Goal: Transaction & Acquisition: Book appointment/travel/reservation

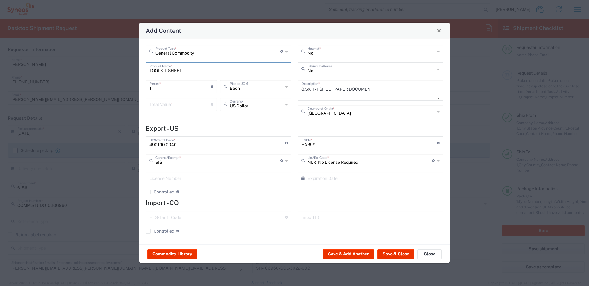
scroll to position [506, 0]
click at [172, 86] on input "1" at bounding box center [179, 86] width 61 height 11
click at [169, 105] on input "number" at bounding box center [179, 104] width 61 height 11
type input ".35"
click at [354, 254] on button "Save & Add Another" at bounding box center [348, 255] width 51 height 10
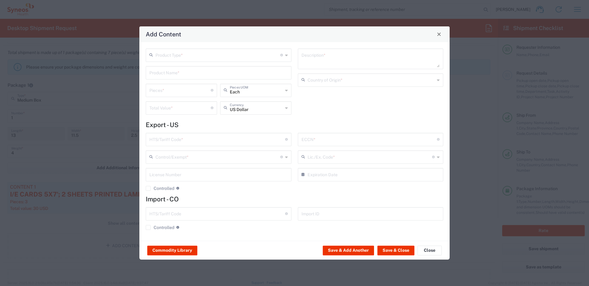
click at [172, 53] on input "text" at bounding box center [217, 54] width 125 height 11
click at [169, 82] on span "General Commodity" at bounding box center [218, 77] width 144 height 9
type input "General Commodity"
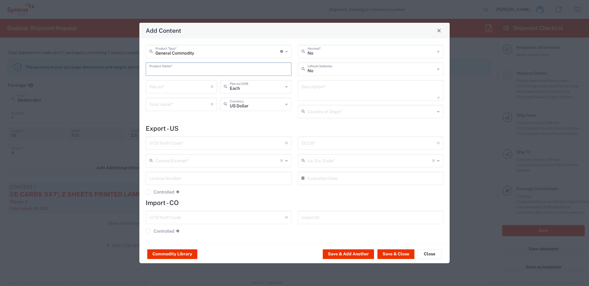
click at [168, 70] on input "text" at bounding box center [218, 68] width 138 height 11
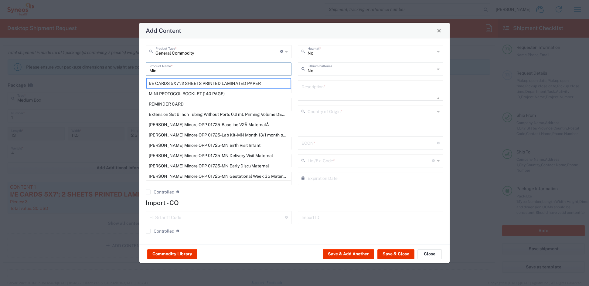
click at [200, 92] on div "MINI PROTOCOL BOOKLET (140 PAGE)" at bounding box center [218, 94] width 145 height 10
type input "MINI PROTOCOL BOOKLET (140 PAGE)"
type input "1"
type textarea "6'x7', PRINTED LAMINATED PAPER"
type input "[GEOGRAPHIC_DATA]"
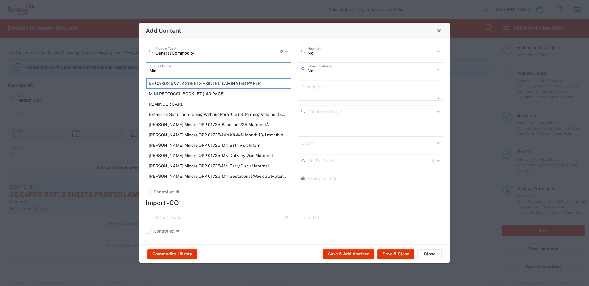
type input "4901.99.0050"
type input "BIS"
type input "EAR99"
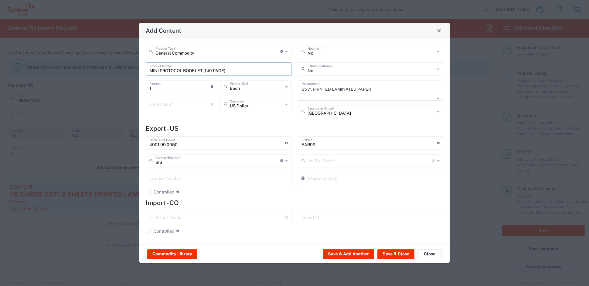
type input "NLR - No License Required"
drag, startPoint x: 154, startPoint y: 87, endPoint x: 133, endPoint y: 84, distance: 21.4
click at [133, 84] on div "Add Content General Commodity Product Type * Document: Paper document generated…" at bounding box center [294, 143] width 589 height 286
type input "3"
click at [161, 105] on input "number" at bounding box center [179, 104] width 61 height 11
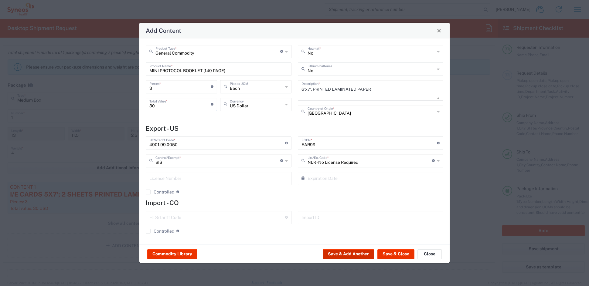
type input "30"
click at [360, 253] on button "Save & Add Another" at bounding box center [348, 255] width 51 height 10
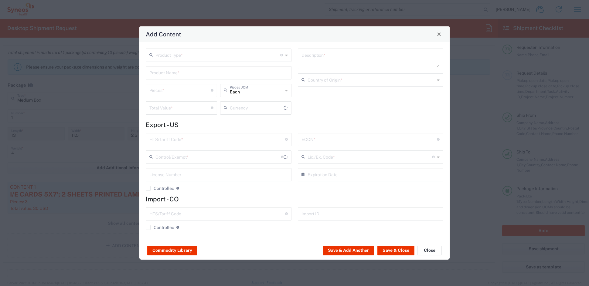
type input "US Dollar"
click at [396, 250] on button "Save & Close" at bounding box center [395, 251] width 37 height 10
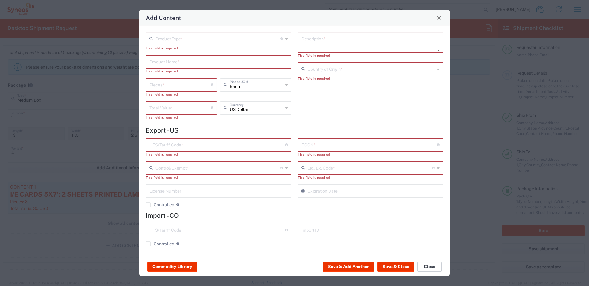
click at [426, 266] on button "Close" at bounding box center [429, 267] width 24 height 10
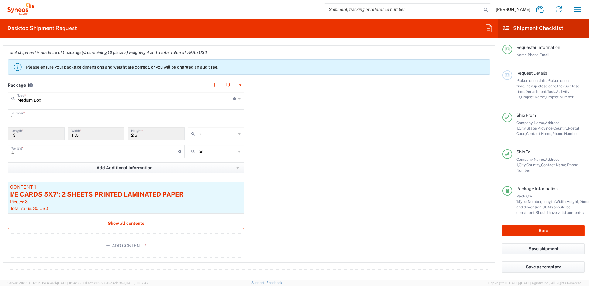
click at [112, 222] on span "Show all contents" at bounding box center [126, 224] width 36 height 6
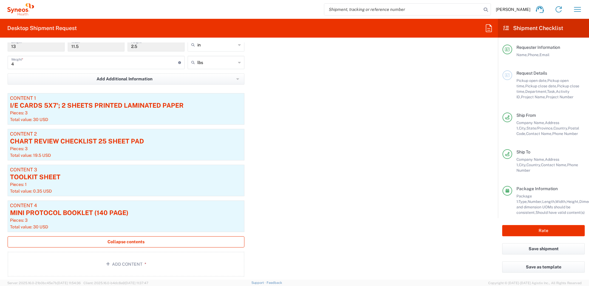
scroll to position [597, 0]
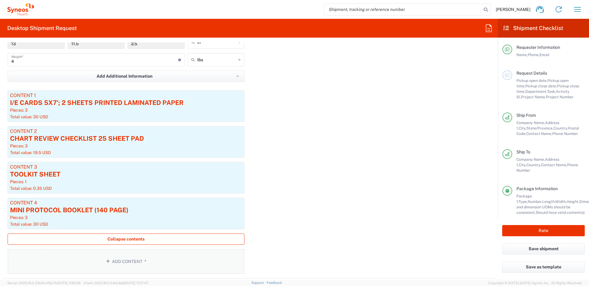
click at [142, 260] on span "*" at bounding box center [144, 261] width 4 height 5
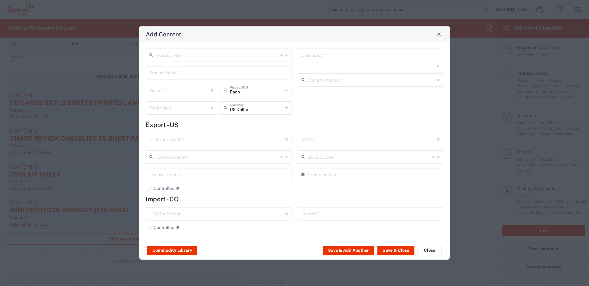
click at [192, 55] on input "text" at bounding box center [217, 54] width 125 height 11
click at [171, 78] on span "General Commodity" at bounding box center [218, 77] width 144 height 9
type input "General Commodity"
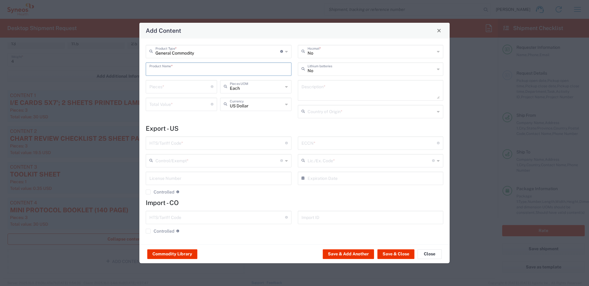
click at [167, 71] on input "text" at bounding box center [218, 68] width 138 height 11
click at [162, 82] on div "SUBJECT ID CARD" at bounding box center [218, 83] width 145 height 10
type input "SUBJECT ID CARD"
type textarea "3X5 PRINTED PAPER (BIZ CARD WEIGHT) CARD FOR ID DATA"
type input "[GEOGRAPHIC_DATA]"
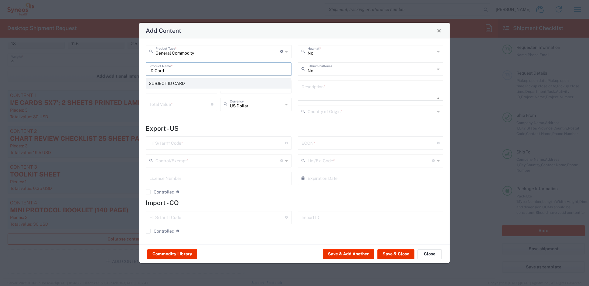
type input "4911.99.8000"
type input "BIS"
type input "EAR99"
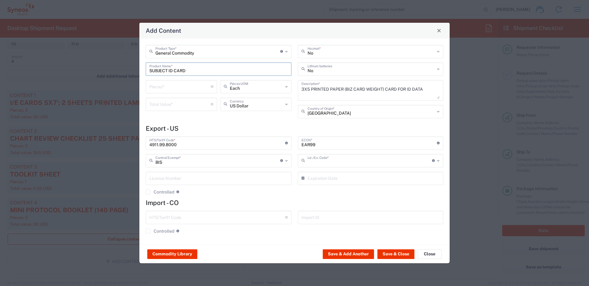
type input "NLR - No License Required"
click at [169, 88] on input "number" at bounding box center [179, 86] width 61 height 11
type input "8"
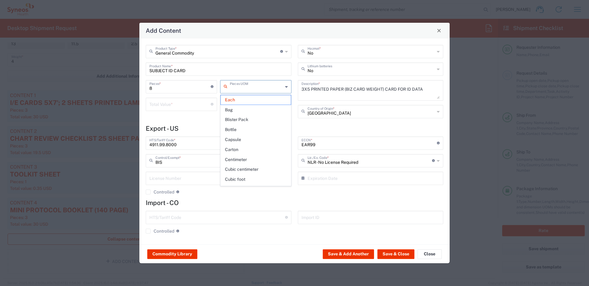
type input "Each"
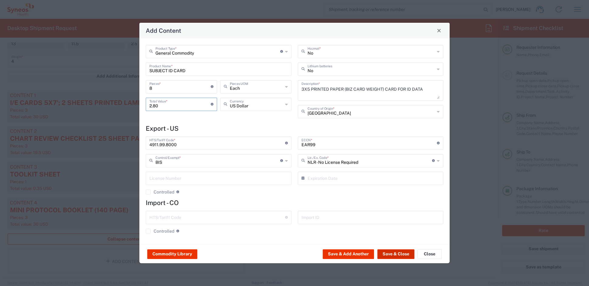
type input "2.80"
click at [386, 252] on button "Save & Close" at bounding box center [395, 255] width 37 height 10
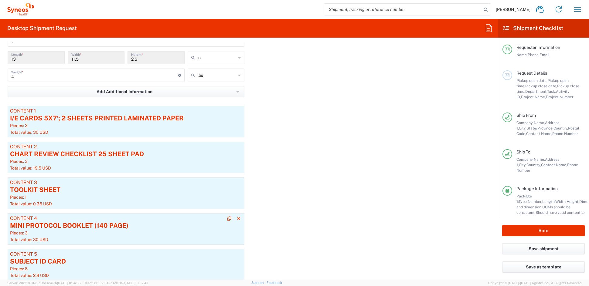
scroll to position [586, 0]
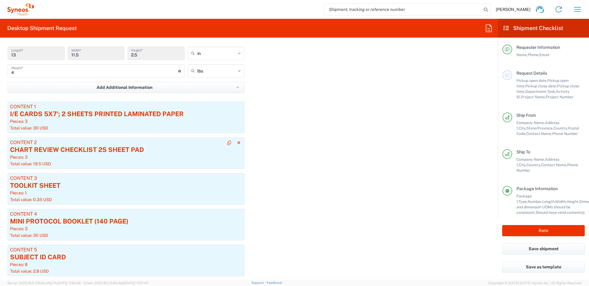
click at [119, 158] on div "Pieces: 3" at bounding box center [126, 157] width 232 height 5
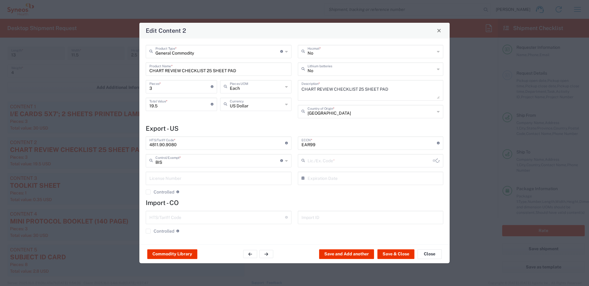
type input "NLR - No License Required"
drag, startPoint x: 162, startPoint y: 87, endPoint x: 130, endPoint y: 87, distance: 32.2
click at [131, 87] on div "Edit Content 2 General Commodity Product Type * Document: Paper document genera…" at bounding box center [294, 143] width 589 height 286
type input "1"
type input "6.5"
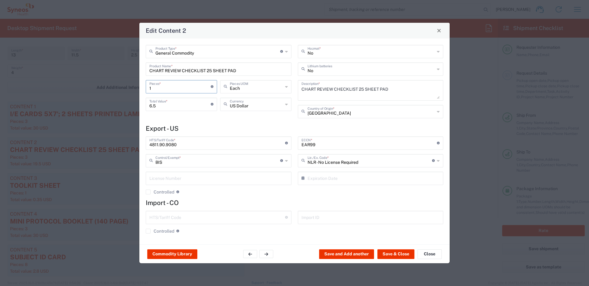
type input "1"
click at [394, 253] on button "Save & Close" at bounding box center [395, 255] width 37 height 10
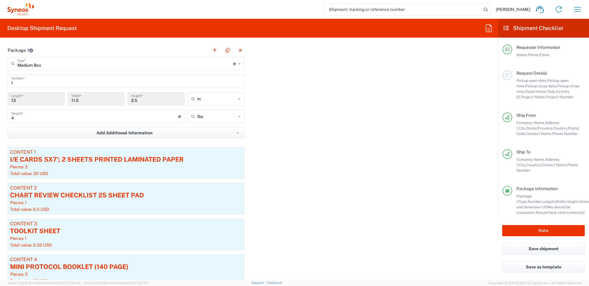
scroll to position [543, 0]
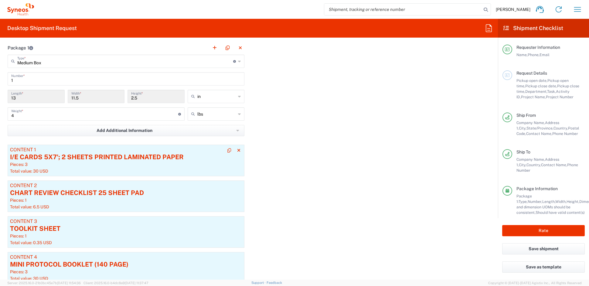
click at [179, 166] on div "Pieces: 3" at bounding box center [126, 164] width 232 height 5
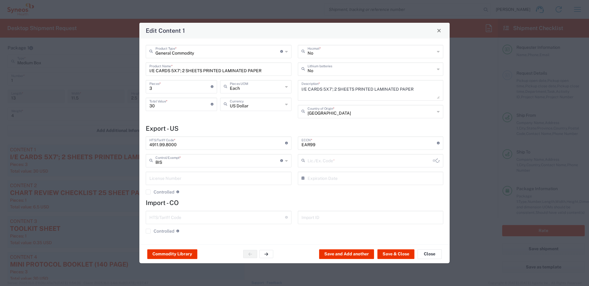
type input "NLR - No License Required"
click at [397, 253] on button "Save & Close" at bounding box center [395, 255] width 37 height 10
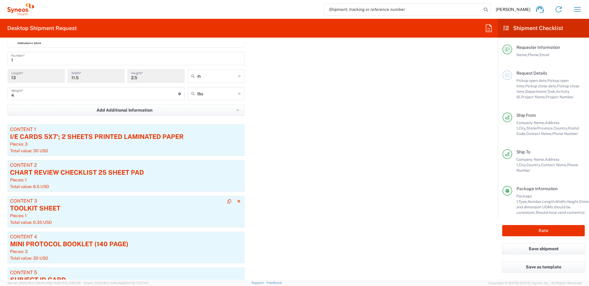
scroll to position [565, 0]
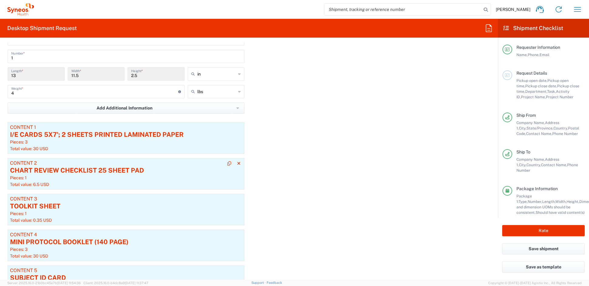
click at [140, 174] on div "CHART REVIEW CHECKLIST 25 SHEET PAD" at bounding box center [126, 170] width 232 height 9
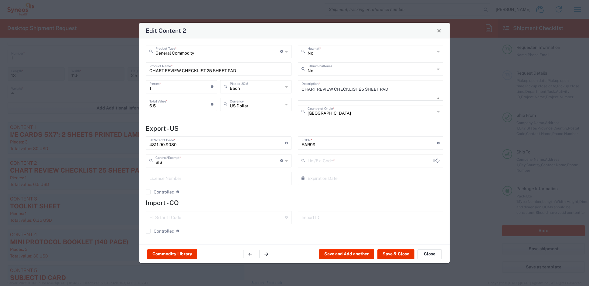
type input "NLR - No License Required"
click at [395, 253] on button "Save & Close" at bounding box center [395, 255] width 37 height 10
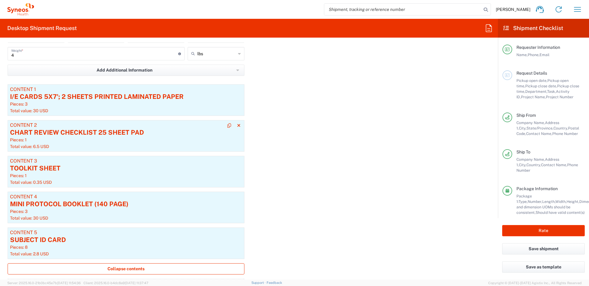
scroll to position [608, 0]
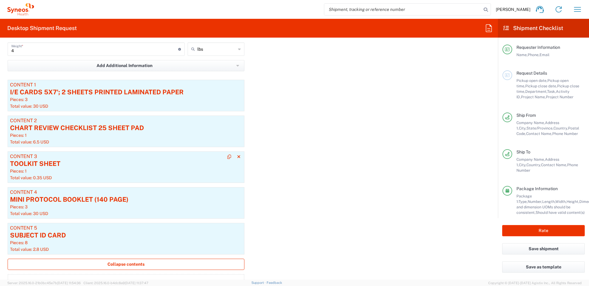
click at [89, 166] on div "TOOLKIT SHEET" at bounding box center [126, 163] width 232 height 9
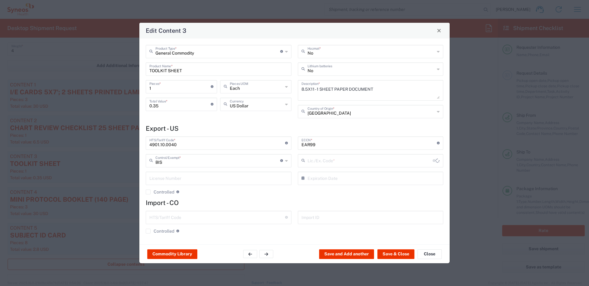
scroll to position [608, 0]
type input "NLR - No License Required"
click at [389, 253] on button "Save & Close" at bounding box center [395, 255] width 37 height 10
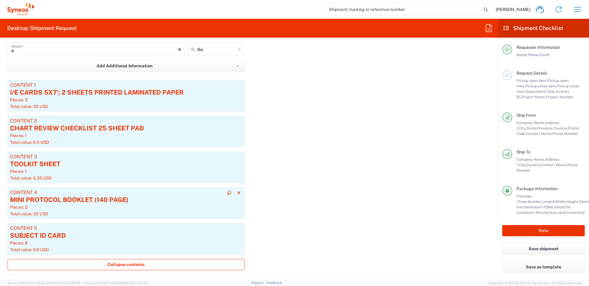
click at [69, 206] on div "Pieces: 3" at bounding box center [126, 207] width 232 height 5
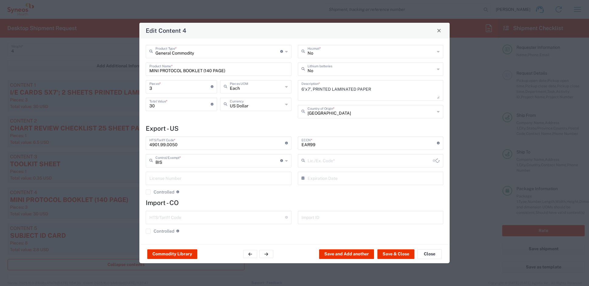
type input "NLR - No License Required"
click at [387, 255] on button "Save & Close" at bounding box center [395, 255] width 37 height 10
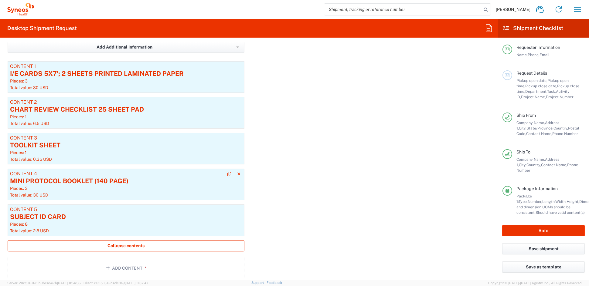
scroll to position [633, 0]
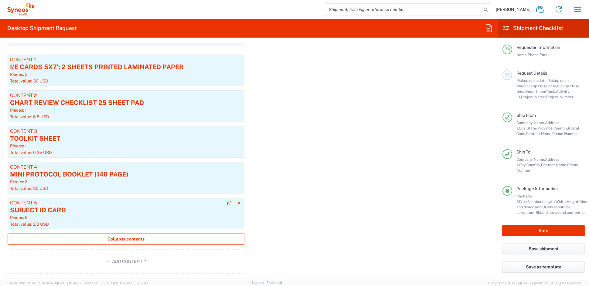
click at [102, 213] on div "SUBJECT ID CARD" at bounding box center [126, 210] width 232 height 9
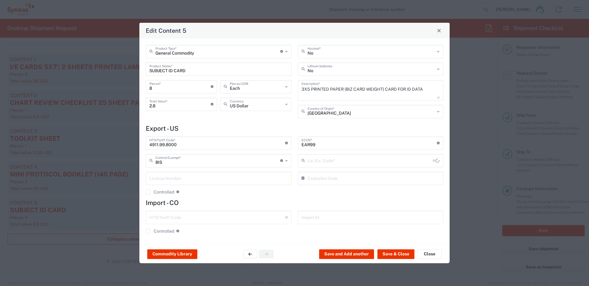
type input "NLR - No License Required"
click at [390, 255] on button "Save & Close" at bounding box center [395, 255] width 37 height 10
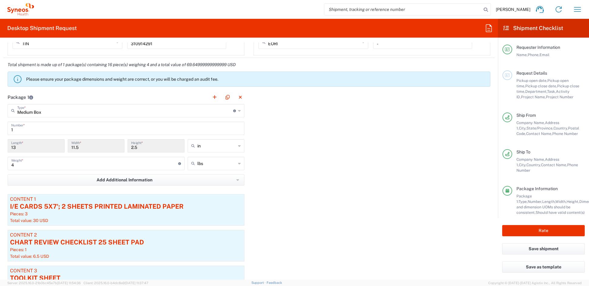
scroll to position [492, 0]
click at [204, 212] on div "I/E CARDS 5X7'; 2 SHEETS PRINTED LAMINATED PAPER" at bounding box center [126, 207] width 232 height 9
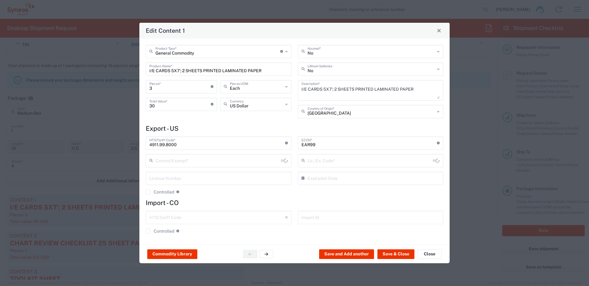
type input "BIS"
type input "NLR - No License Required"
click at [394, 254] on button "Save & Close" at bounding box center [395, 255] width 37 height 10
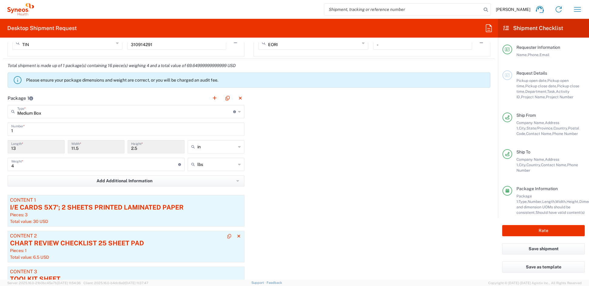
click at [60, 241] on div "CHART REVIEW CHECKLIST 25 SHEET PAD" at bounding box center [126, 243] width 232 height 9
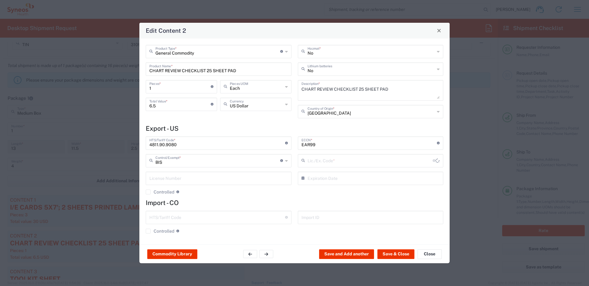
type input "NLR - No License Required"
click at [386, 253] on button "Save & Close" at bounding box center [395, 255] width 37 height 10
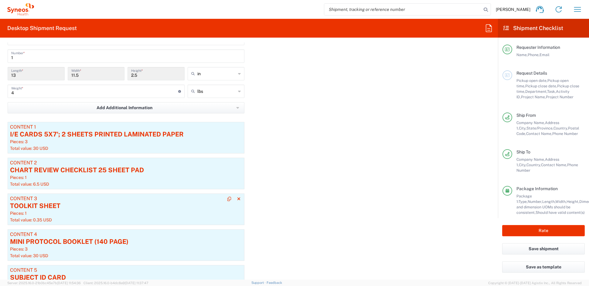
scroll to position [566, 0]
click at [87, 209] on div "TOOLKIT SHEET" at bounding box center [126, 205] width 232 height 9
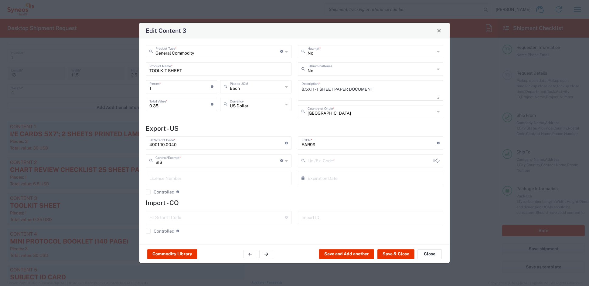
type input "NLR - No License Required"
drag, startPoint x: 403, startPoint y: 254, endPoint x: 398, endPoint y: 253, distance: 4.7
click at [402, 254] on button "Save & Close" at bounding box center [395, 255] width 37 height 10
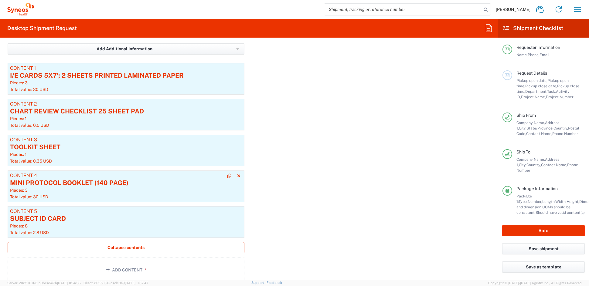
scroll to position [624, 0]
click at [61, 182] on div "MINI PROTOCOL BOOKLET (140 PAGE)" at bounding box center [126, 183] width 232 height 9
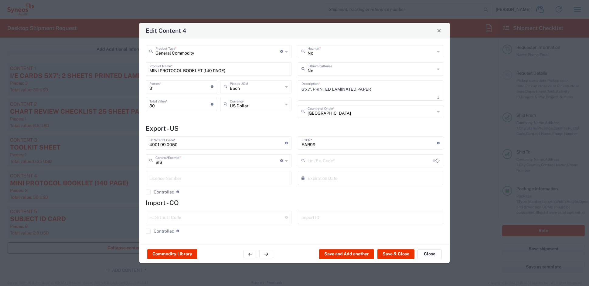
type input "NLR - No License Required"
click at [392, 253] on button "Save & Close" at bounding box center [395, 255] width 37 height 10
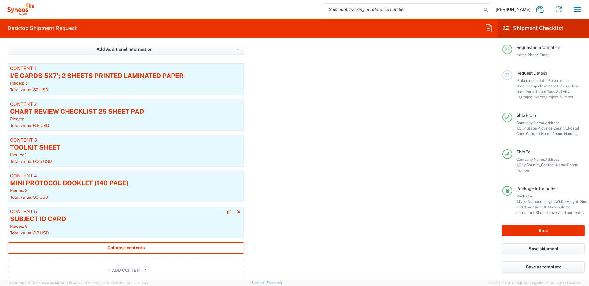
click at [66, 219] on div "SUBJECT ID CARD" at bounding box center [126, 219] width 232 height 9
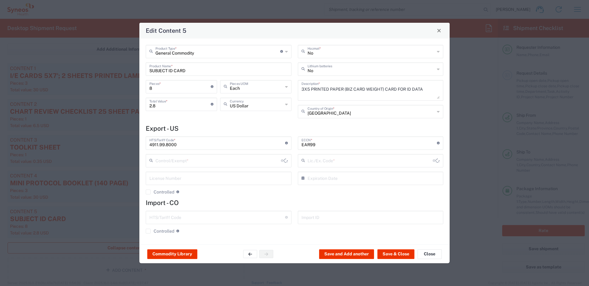
type input "BIS"
type input "NLR - No License Required"
click at [388, 254] on button "Save & Close" at bounding box center [395, 255] width 37 height 10
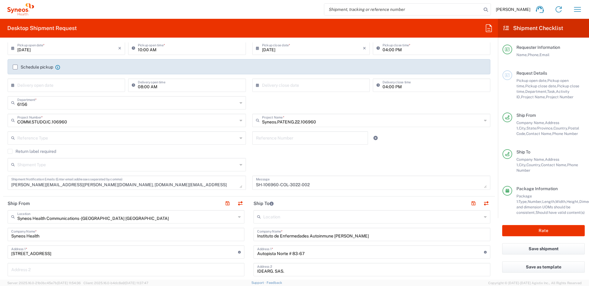
scroll to position [0, 0]
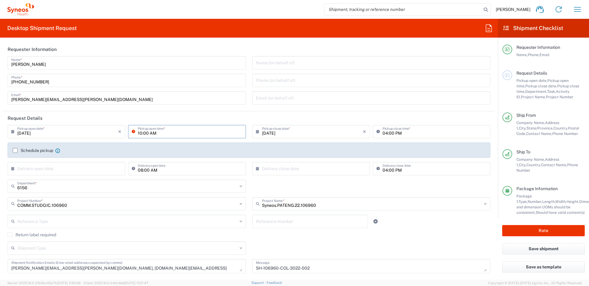
click at [140, 133] on input "10:00 AM" at bounding box center [190, 131] width 104 height 11
click at [150, 133] on input "1:00 AM" at bounding box center [190, 131] width 104 height 11
click at [147, 133] on input "1:00 AM" at bounding box center [190, 131] width 104 height 11
type input "01:00 PM"
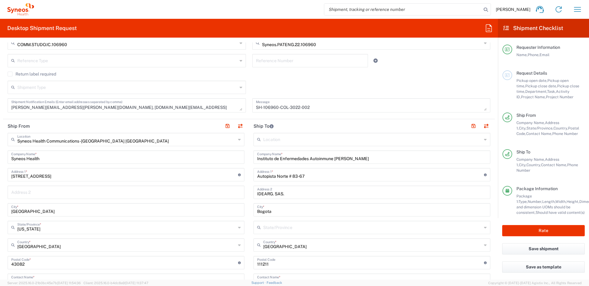
scroll to position [151, 0]
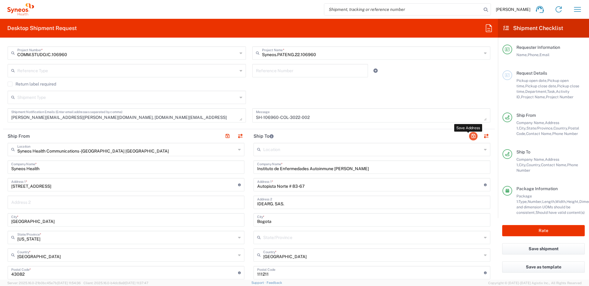
click at [469, 134] on button "button" at bounding box center [473, 136] width 9 height 9
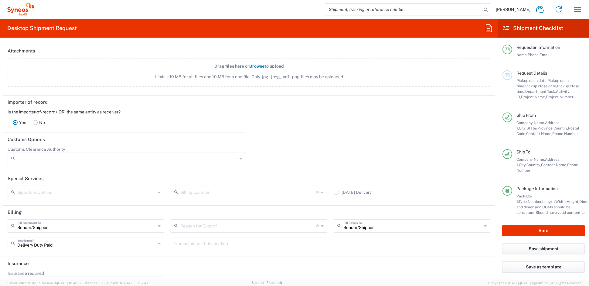
scroll to position [916, 0]
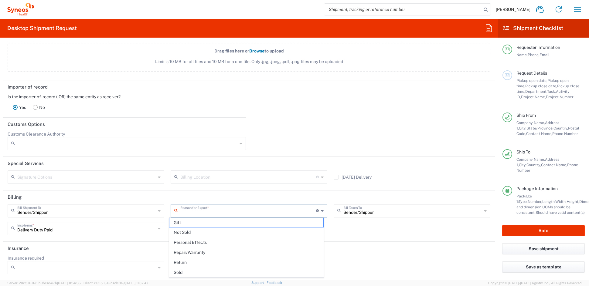
click at [203, 210] on input "text" at bounding box center [248, 210] width 136 height 11
click at [185, 273] on span "Sold" at bounding box center [246, 272] width 154 height 9
type input "Sold"
click at [35, 106] on rect at bounding box center [35, 107] width 5 height 5
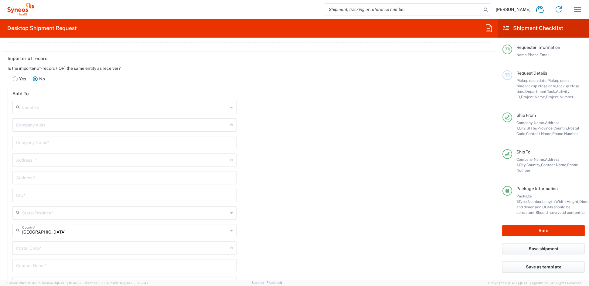
scroll to position [942, 0]
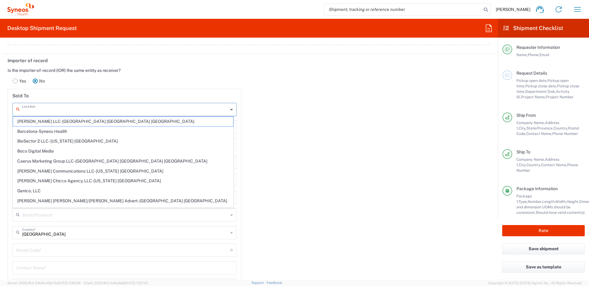
click at [57, 107] on input "text" at bounding box center [125, 109] width 206 height 11
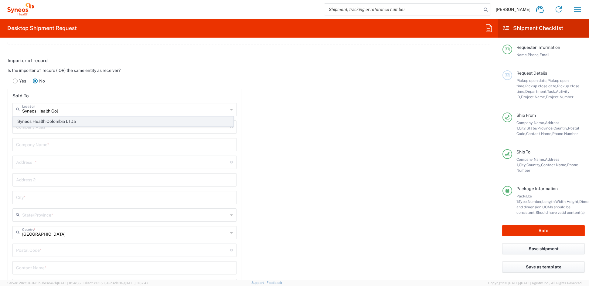
click at [62, 120] on span "Syneos Health Colombia LTDa" at bounding box center [123, 121] width 220 height 9
type input "Syneos Health Colombia LTDa"
type input "[STREET_ADDRESS]"
type input "Bogota"
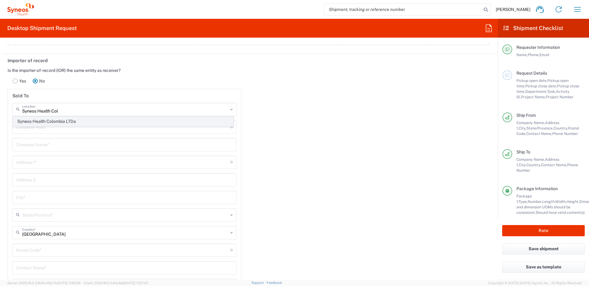
type input "[GEOGRAPHIC_DATA]"
type input "110111"
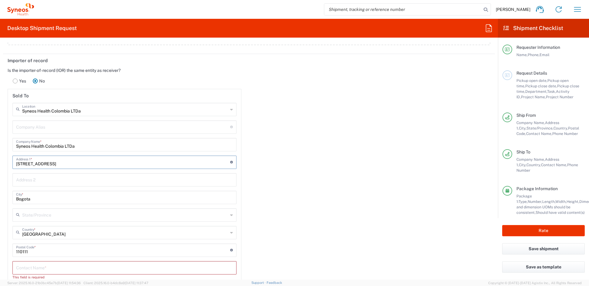
drag, startPoint x: 49, startPoint y: 163, endPoint x: -4, endPoint y: 162, distance: 52.8
click at [0, 162] on html "[PERSON_NAME] Home Shipment estimator Shipment tracking Desktop shipment reques…" at bounding box center [294, 143] width 589 height 286
paste input "Ltda. Av. Cra. 9 # 113-52, Of."
type input "Ltda. Av. Cra. 9 # 113-52, Of."
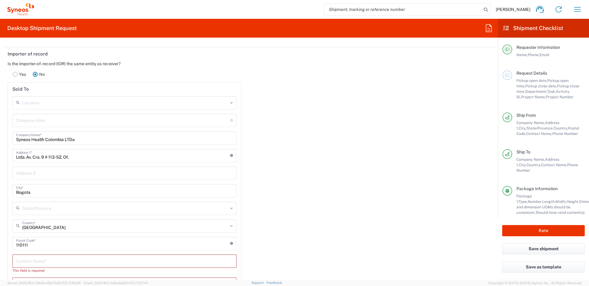
scroll to position [950, 0]
drag, startPoint x: 49, startPoint y: 154, endPoint x: -15, endPoint y: 155, distance: 64.4
click at [0, 155] on html "[PERSON_NAME] Home Shipment estimator Shipment tracking Desktop shipment reques…" at bounding box center [294, 143] width 589 height 286
paste input "1102"
type input "Ltda. Av. Cra. 9 # 113-52, Of. 1102"
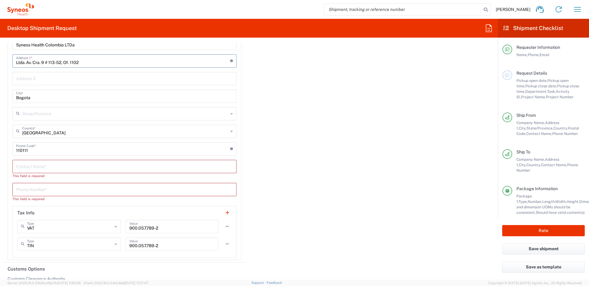
scroll to position [1049, 0]
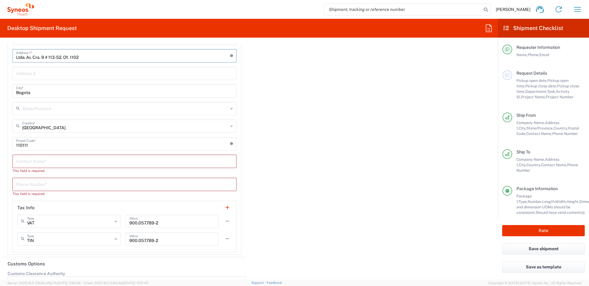
click at [36, 158] on input "text" at bounding box center [124, 161] width 217 height 11
click at [35, 158] on input "text" at bounding box center [124, 161] width 217 height 11
paste input "[PERSON_NAME]"
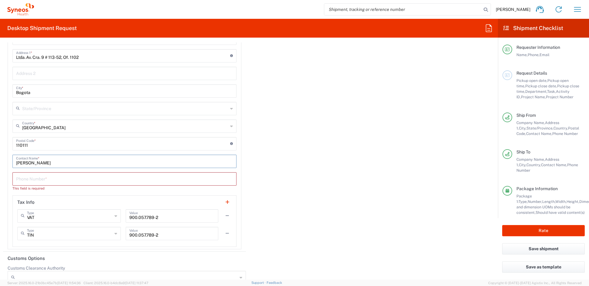
type input "[PERSON_NAME]"
click at [45, 178] on input "tel" at bounding box center [124, 178] width 217 height 11
paste input "[PHONE_NUMBER]"
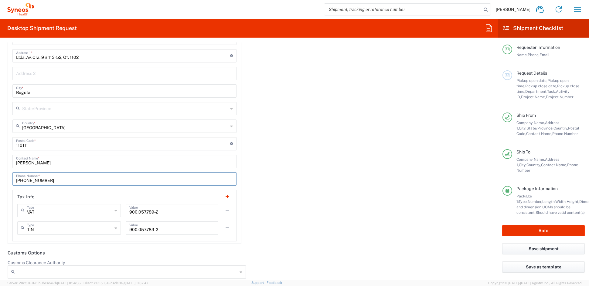
click at [34, 179] on input "[PHONE_NUMBER]" at bounding box center [124, 178] width 217 height 11
click at [24, 179] on input "[PHONE_NUMBER]" at bounding box center [124, 178] width 217 height 11
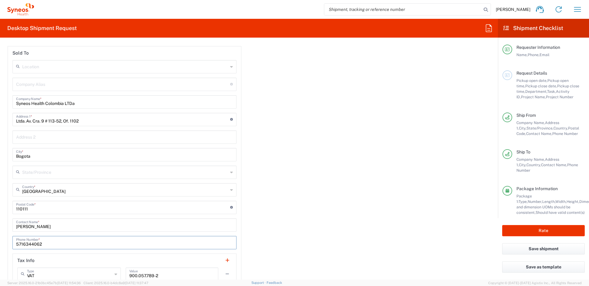
scroll to position [982, 0]
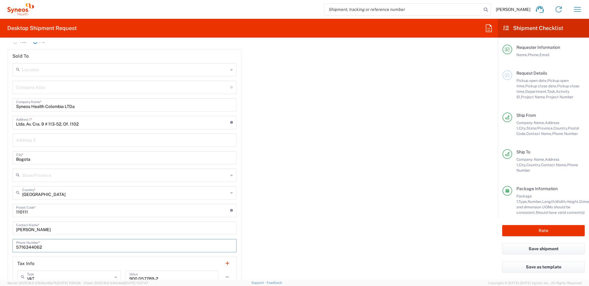
type input "5716344062"
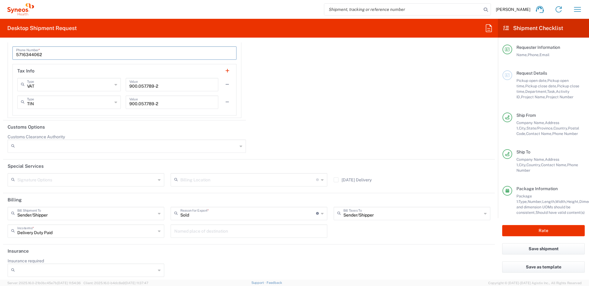
scroll to position [1178, 0]
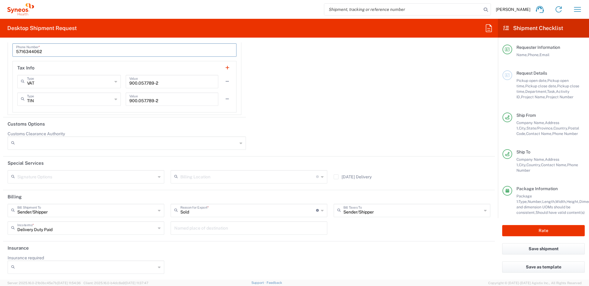
click at [45, 139] on input "Customs Clearance Authority" at bounding box center [127, 143] width 220 height 10
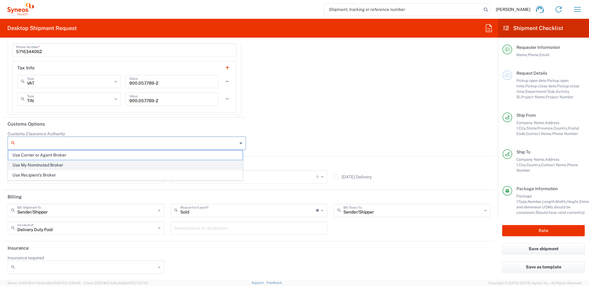
click at [42, 165] on span "Use My Nominated Broker" at bounding box center [125, 165] width 234 height 9
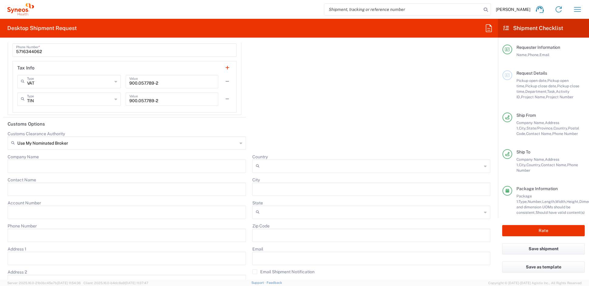
click at [53, 141] on input "Use My Nominated Broker" at bounding box center [127, 143] width 220 height 10
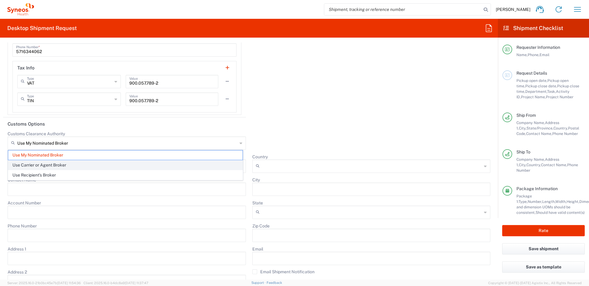
click at [46, 165] on span "Use Carrier or Agent Broker" at bounding box center [125, 165] width 234 height 9
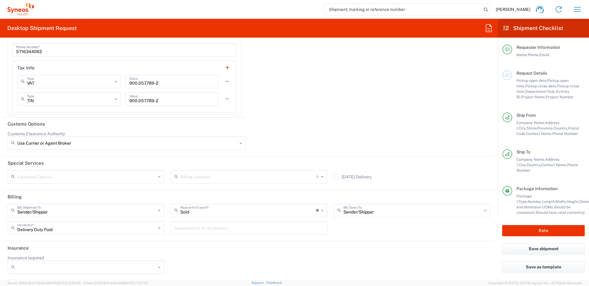
click at [82, 143] on input "Use Carrier or Agent Broker" at bounding box center [127, 143] width 220 height 10
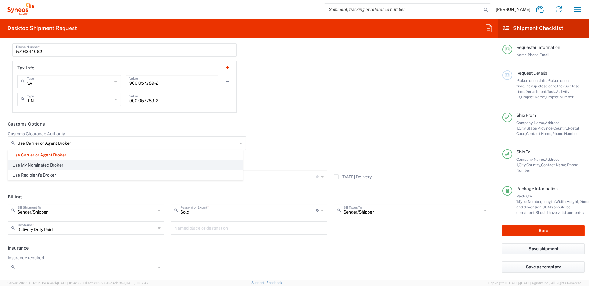
click at [48, 165] on span "Use My Nominated Broker" at bounding box center [125, 165] width 234 height 9
type input "Use My Nominated Broker"
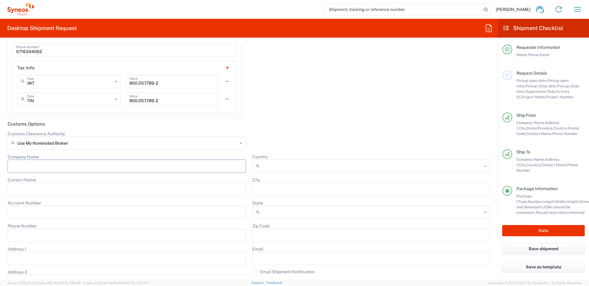
click at [54, 164] on input "Company Name" at bounding box center [126, 167] width 231 height 10
paste input "Agencia de Aduanas Exporcomex Ltda., Nivel 2"
type input "Agencia de Aduanas Exporcomex Ltda., Nivel 2"
click at [37, 186] on input "Contact Name" at bounding box center [126, 190] width 231 height 10
paste input "[PERSON_NAME]"
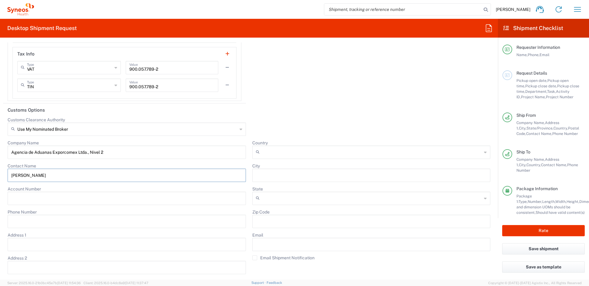
scroll to position [1194, 0]
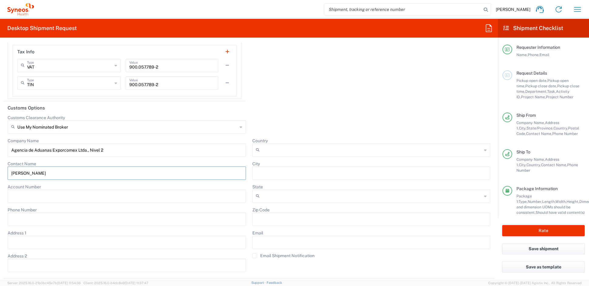
type input "[PERSON_NAME]"
click at [30, 218] on input "Phone Number" at bounding box center [126, 220] width 231 height 10
paste input "57 1 2956300"
drag, startPoint x: 21, startPoint y: 218, endPoint x: 31, endPoint y: 216, distance: 10.4
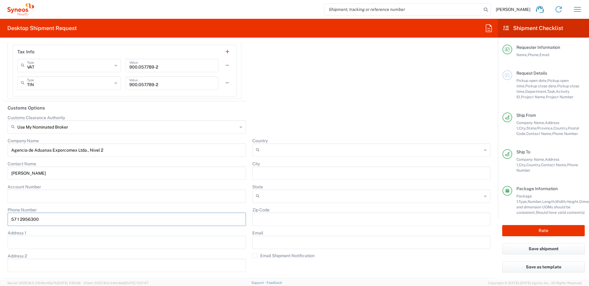
click at [21, 218] on input "57 1 2956300" at bounding box center [126, 220] width 231 height 10
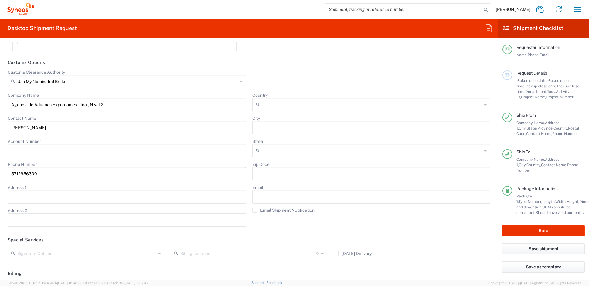
scroll to position [1240, 0]
type input "5712956300"
click at [32, 192] on input "Address 1" at bounding box center [126, 197] width 231 height 10
paste input "Av. Calle 26 # 85D-55. Oficina 240, Módulo 2"
type input "Av. Calle 26 # 85D-55. Oficina 240, Módulo 2"
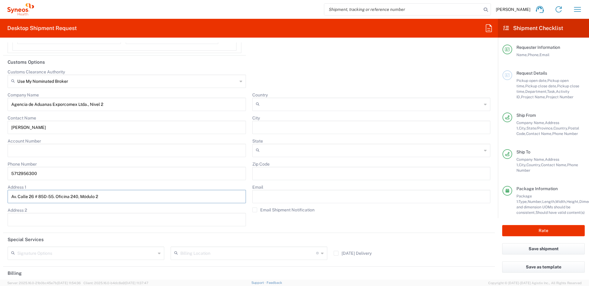
click at [266, 126] on input "City" at bounding box center [371, 128] width 231 height 10
paste input "[GEOGRAPHIC_DATA]"
type input "Bogota"
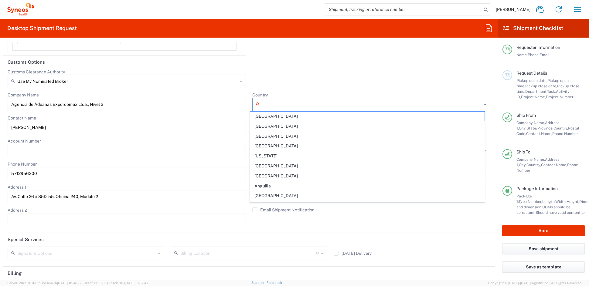
click at [272, 104] on input "Country" at bounding box center [372, 105] width 220 height 10
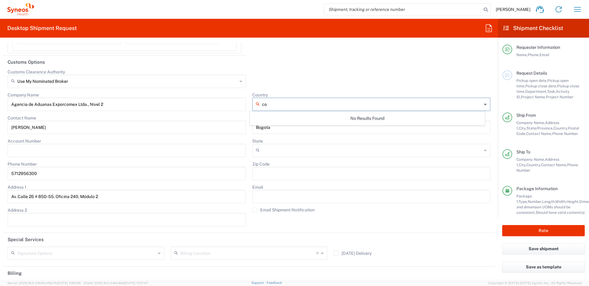
type input "c"
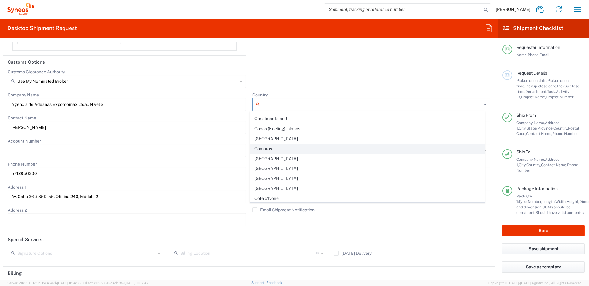
scroll to position [468, 0]
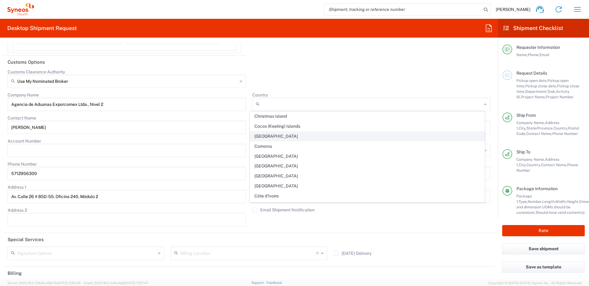
click at [267, 141] on span "[GEOGRAPHIC_DATA]" at bounding box center [367, 136] width 234 height 9
type input "[GEOGRAPHIC_DATA]"
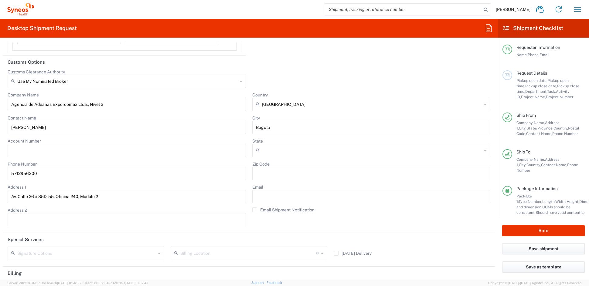
click at [264, 194] on input "Email" at bounding box center [371, 197] width 231 height 10
paste input "[PERSON_NAME][EMAIL_ADDRESS][DOMAIN_NAME]"
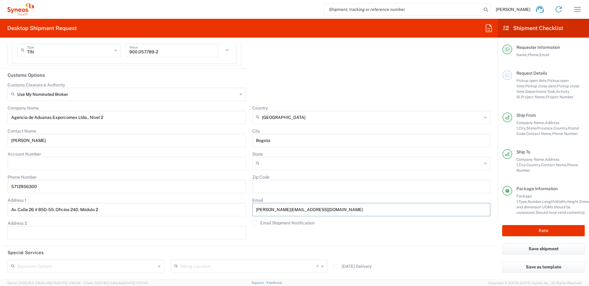
scroll to position [1226, 0]
type input "[PERSON_NAME][EMAIL_ADDRESS][DOMAIN_NAME]"
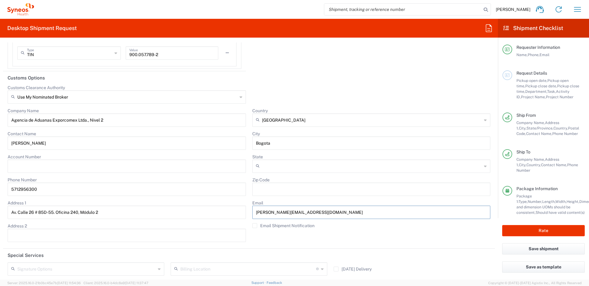
click at [276, 186] on input "Zip Code" at bounding box center [371, 190] width 231 height 10
click at [291, 242] on div "Country [GEOGRAPHIC_DATA] [GEOGRAPHIC_DATA] [GEOGRAPHIC_DATA] [GEOGRAPHIC_DATA]…" at bounding box center [371, 177] width 245 height 138
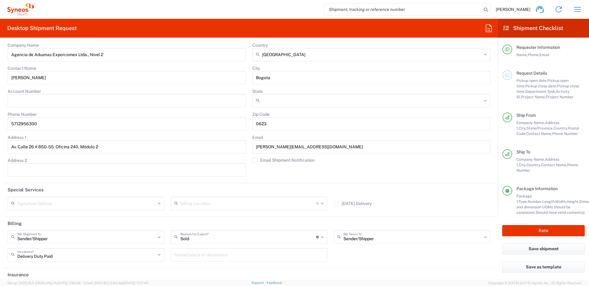
scroll to position [1277, 0]
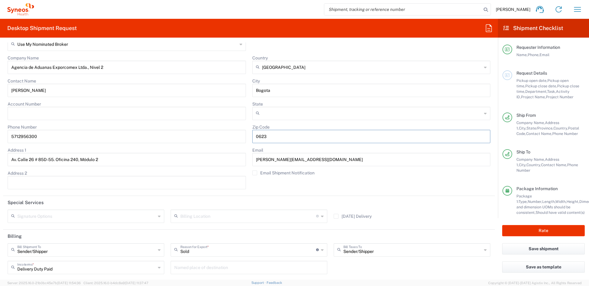
drag, startPoint x: 280, startPoint y: 137, endPoint x: 276, endPoint y: 136, distance: 4.1
click at [279, 136] on input "0623" at bounding box center [371, 137] width 231 height 10
drag, startPoint x: 245, startPoint y: 134, endPoint x: 218, endPoint y: 136, distance: 26.4
click at [222, 134] on div "Company Name Agencia de Aduanas Exporcomex Ltda., Nivel 2 Contact Name [PERSON_…" at bounding box center [249, 124] width 489 height 138
paste input "110111"
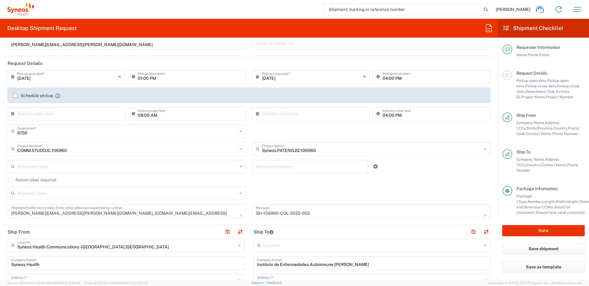
scroll to position [0, 0]
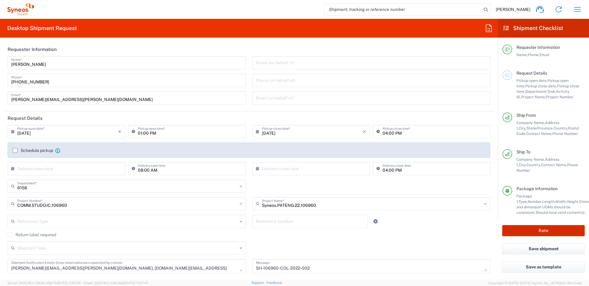
type input "110111"
click at [534, 231] on button "Rate" at bounding box center [543, 230] width 83 height 11
type input "COMM.STUDO.IC.106960"
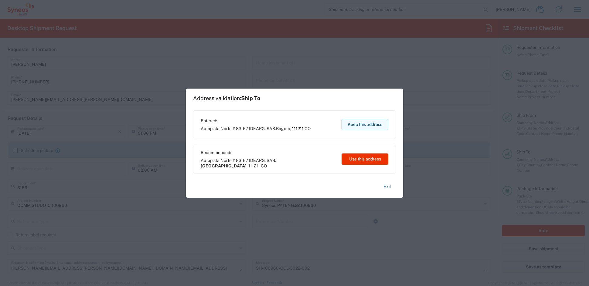
click at [375, 122] on button "Keep this address" at bounding box center [365, 124] width 47 height 11
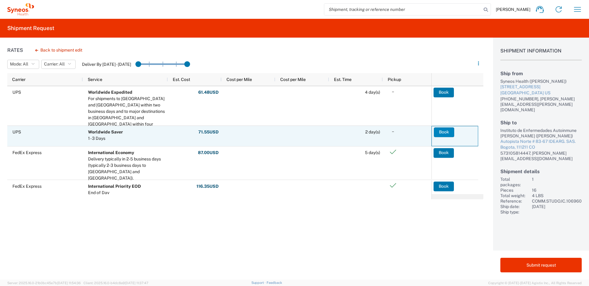
click at [447, 131] on button "Book" at bounding box center [444, 133] width 20 height 10
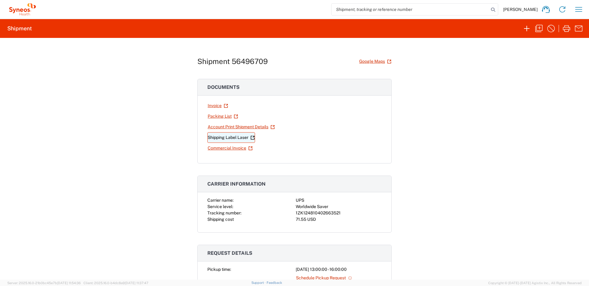
click at [231, 137] on link "Shipping Label Laser" at bounding box center [231, 137] width 48 height 11
click at [537, 27] on icon "button" at bounding box center [539, 29] width 10 height 10
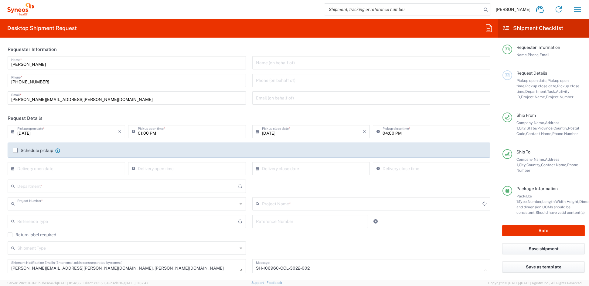
type input "COMM.STUDO.IC.106960"
type input "Medium Box"
type input "[US_STATE]"
type input "Delivery Duty Paid"
type input "Syneos.PATENG.22.106960"
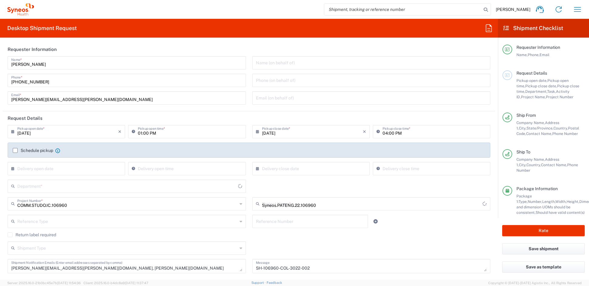
type input "6156"
click at [82, 99] on input "[PERSON_NAME][EMAIL_ADDRESS][PERSON_NAME][DOMAIN_NAME]" at bounding box center [126, 97] width 231 height 11
drag, startPoint x: 67, startPoint y: 99, endPoint x: -12, endPoint y: 95, distance: 79.7
click at [0, 95] on html "[PERSON_NAME] Home Shipment estimator Shipment tracking Desktop shipment reques…" at bounding box center [294, 143] width 589 height 286
paste input "[PERSON_NAME].[PERSON_NAME]"
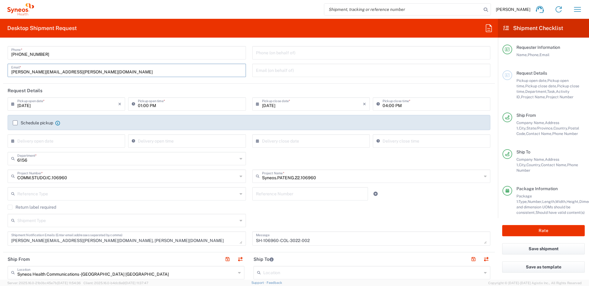
scroll to position [31, 0]
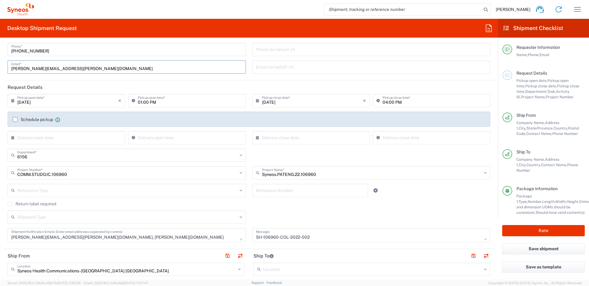
type input "[PERSON_NAME][EMAIL_ADDRESS][PERSON_NAME][DOMAIN_NAME]"
drag, startPoint x: 149, startPoint y: 237, endPoint x: 162, endPoint y: 239, distance: 13.7
click at [149, 237] on textarea "[PERSON_NAME][EMAIL_ADDRESS][PERSON_NAME][DOMAIN_NAME], [PERSON_NAME][DOMAIN_NA…" at bounding box center [126, 235] width 231 height 11
type textarea "[PERSON_NAME][EMAIL_ADDRESS][PERSON_NAME][DOMAIN_NAME], [DOMAIN_NAME][EMAIL_ADD…"
drag, startPoint x: 306, startPoint y: 237, endPoint x: 216, endPoint y: 235, distance: 90.5
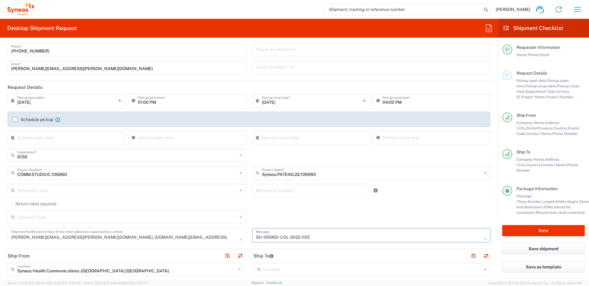
click at [216, 235] on div "[DATE] × Pickup open date * Cancel Apply 01:00 PM Pickup open time * [DATE] × P…" at bounding box center [249, 170] width 489 height 153
paste textarea "11-002"
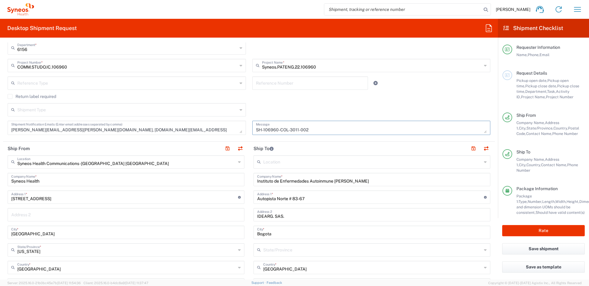
scroll to position [155, 0]
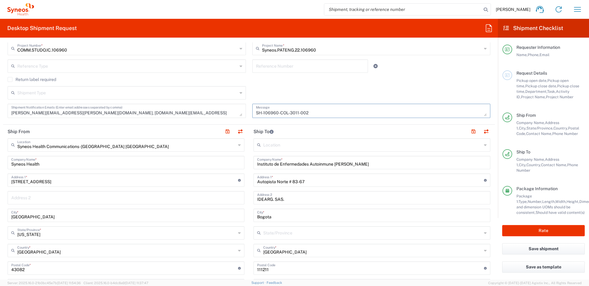
type textarea "SH-106960-COL-3011-002"
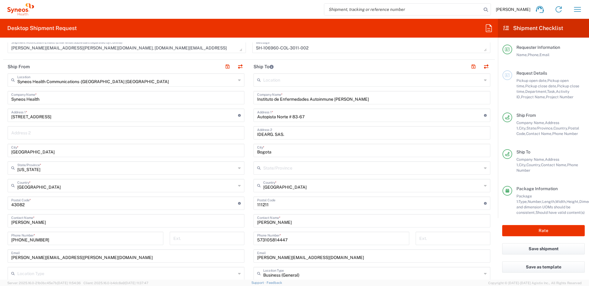
scroll to position [221, 0]
drag, startPoint x: 285, startPoint y: 221, endPoint x: 245, endPoint y: 221, distance: 39.8
click at [246, 221] on div "Ship From Syneos Health Communications-[GEOGRAPHIC_DATA] [GEOGRAPHIC_DATA] Loca…" at bounding box center [249, 194] width 492 height 271
paste input "[PERSON_NAME] Cavr"
type input "[PERSON_NAME]"
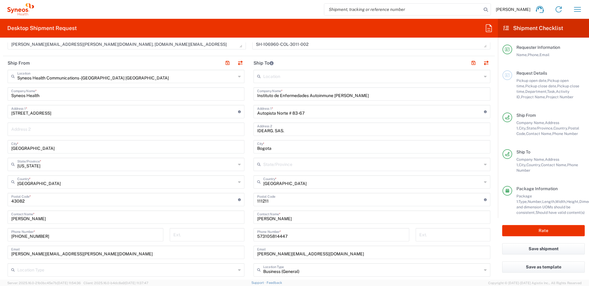
scroll to position [225, 0]
drag, startPoint x: 287, startPoint y: 235, endPoint x: 237, endPoint y: 235, distance: 49.5
click at [241, 234] on div "Ship From Syneos Health Communications-[GEOGRAPHIC_DATA] [GEOGRAPHIC_DATA] Loca…" at bounding box center [249, 191] width 492 height 271
paste input "1 1 4414349"
drag, startPoint x: 261, startPoint y: 235, endPoint x: 268, endPoint y: 237, distance: 7.7
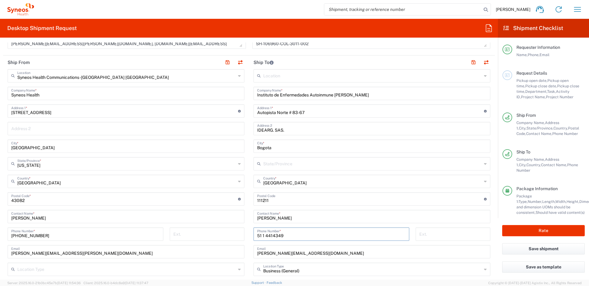
click at [261, 235] on input "51 1 4414349" at bounding box center [331, 234] width 148 height 11
type input "5114414349"
drag, startPoint x: 286, startPoint y: 253, endPoint x: 224, endPoint y: 251, distance: 61.9
click at [224, 251] on div "Ship From Syneos Health Communications-[GEOGRAPHIC_DATA] [GEOGRAPHIC_DATA] Loca…" at bounding box center [249, 191] width 492 height 271
paste input "[PERSON_NAME].guerra2609"
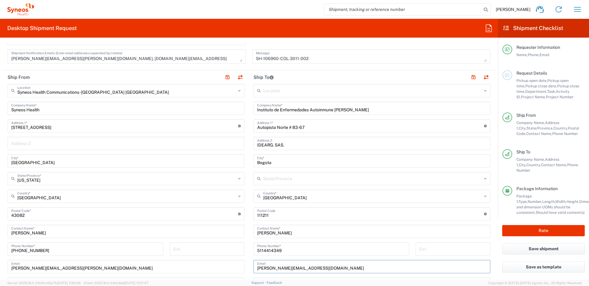
scroll to position [209, 0]
type input "[PERSON_NAME][EMAIL_ADDRESS][DOMAIN_NAME]"
drag, startPoint x: 266, startPoint y: 216, endPoint x: 228, endPoint y: 216, distance: 37.3
click at [228, 216] on div "Ship From Syneos Health Communications-[GEOGRAPHIC_DATA] [GEOGRAPHIC_DATA] Loca…" at bounding box center [249, 206] width 492 height 271
paste input "150131"
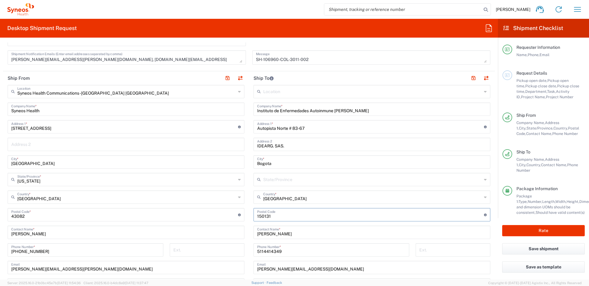
type input "150131"
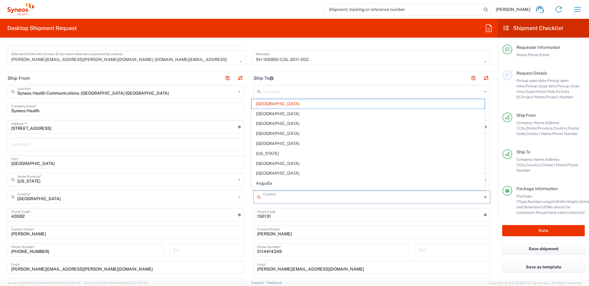
click at [293, 197] on input "Country" at bounding box center [372, 197] width 219 height 11
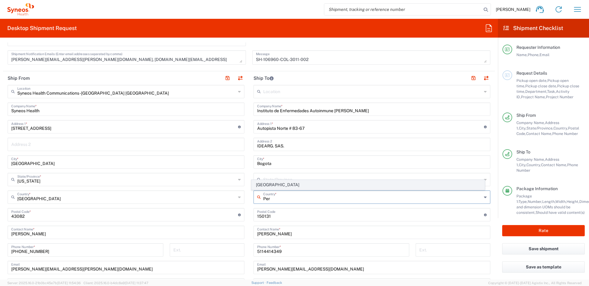
click at [273, 186] on span "[GEOGRAPHIC_DATA]" at bounding box center [368, 184] width 233 height 9
type input "[GEOGRAPHIC_DATA]"
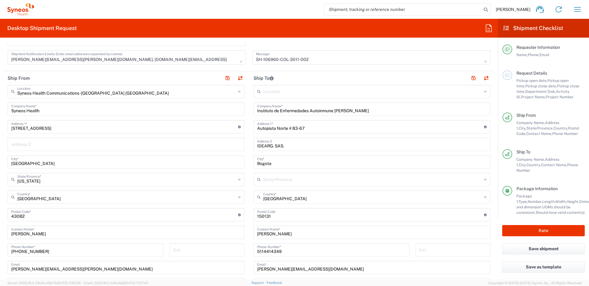
click at [275, 162] on input "Bogota" at bounding box center [372, 161] width 230 height 11
drag, startPoint x: 273, startPoint y: 162, endPoint x: 236, endPoint y: 162, distance: 36.4
click at [236, 162] on div "Ship From Syneos Health Communications-[GEOGRAPHIC_DATA] [GEOGRAPHIC_DATA] Loca…" at bounding box center [249, 206] width 492 height 271
paste input "Lim"
type input "[GEOGRAPHIC_DATA]"
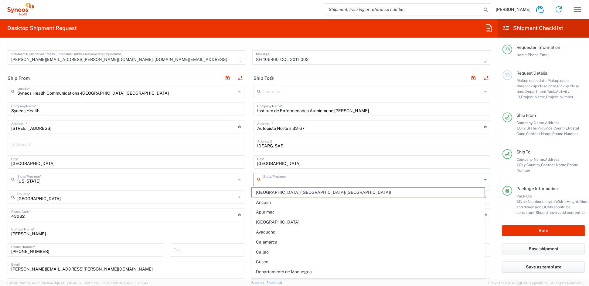
click at [276, 182] on input "State" at bounding box center [372, 179] width 219 height 11
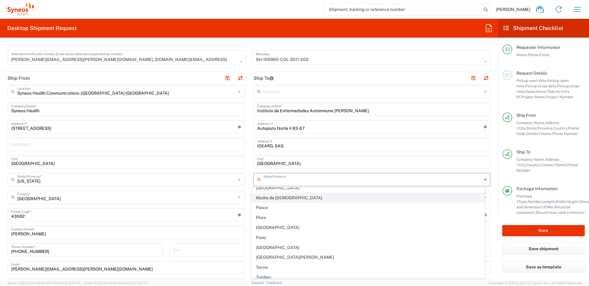
scroll to position [169, 0]
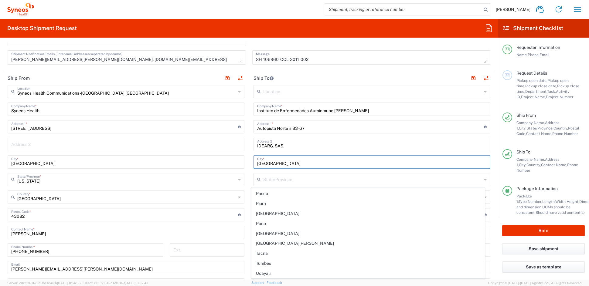
click at [314, 162] on input "[GEOGRAPHIC_DATA]" at bounding box center [372, 161] width 230 height 11
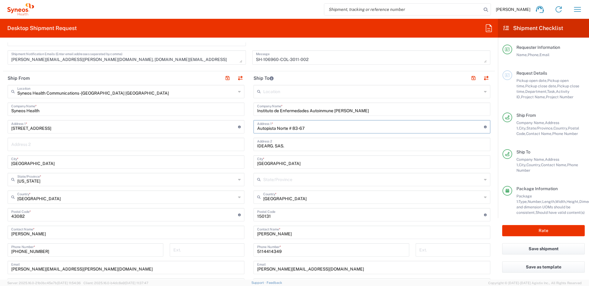
drag, startPoint x: 316, startPoint y: 125, endPoint x: 309, endPoint y: 128, distance: 6.9
click at [312, 126] on input "Autopista Norte # 83-67" at bounding box center [370, 126] width 227 height 11
drag, startPoint x: 303, startPoint y: 129, endPoint x: 222, endPoint y: 131, distance: 81.4
click at [223, 131] on div "Ship From Syneos Health Communications-[GEOGRAPHIC_DATA] [GEOGRAPHIC_DATA] Loca…" at bounding box center [249, 206] width 492 height 271
paste input "[PERSON_NAME] [PERSON_NAME] 165"
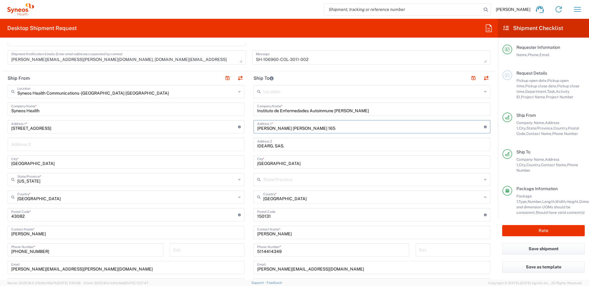
type input "[PERSON_NAME] [PERSON_NAME] 165"
drag, startPoint x: 345, startPoint y: 111, endPoint x: 189, endPoint y: 106, distance: 155.6
click at [189, 106] on div "Ship From Syneos Health Communications-[GEOGRAPHIC_DATA] [GEOGRAPHIC_DATA] Loca…" at bounding box center [249, 206] width 492 height 271
paste input "Centro Medico CORPAC"
type input "Centro Medico CORPAC"
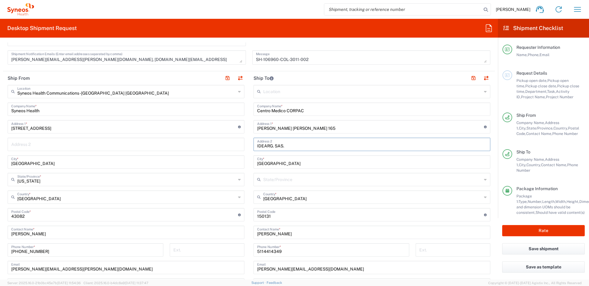
drag, startPoint x: 264, startPoint y: 146, endPoint x: 220, endPoint y: 145, distance: 44.3
click at [220, 145] on div "Ship From Syneos Health Communications-[GEOGRAPHIC_DATA] [GEOGRAPHIC_DATA] Loca…" at bounding box center [249, 206] width 492 height 271
paste input "NVESTIGACIONES EN REUMATOLOGIA"
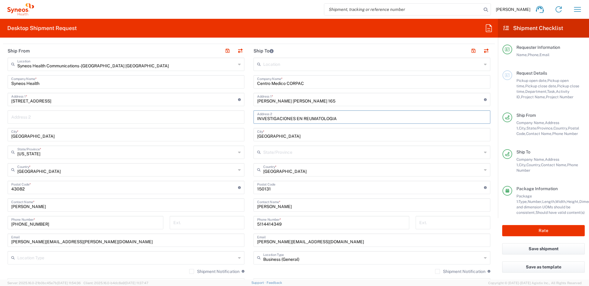
scroll to position [230, 0]
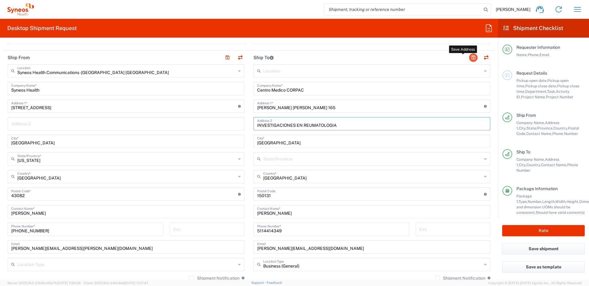
type input "INVESTIGACIONES EN REUMATOLOGIA"
click at [469, 57] on button "button" at bounding box center [473, 57] width 9 height 9
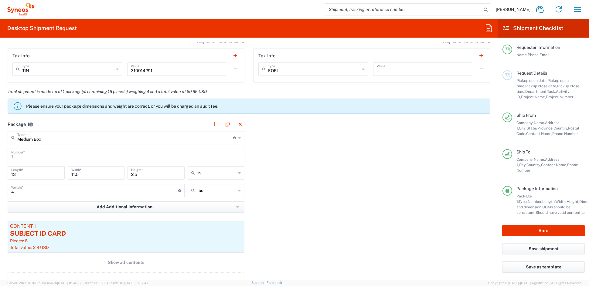
scroll to position [439, 0]
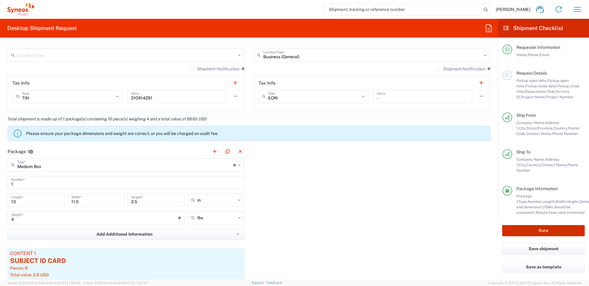
click at [550, 229] on button "Rate" at bounding box center [543, 230] width 83 height 11
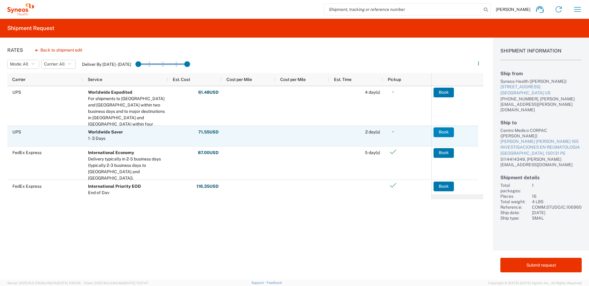
click at [440, 131] on button "Book" at bounding box center [444, 133] width 20 height 10
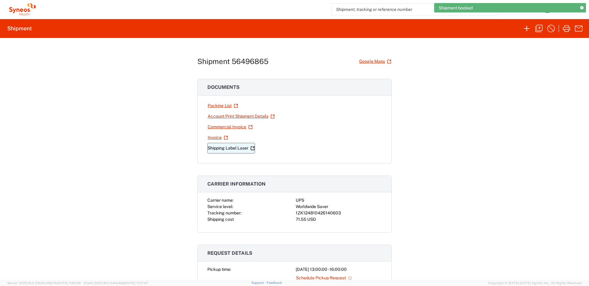
click at [232, 148] on link "Shipping Label Laser" at bounding box center [231, 148] width 48 height 11
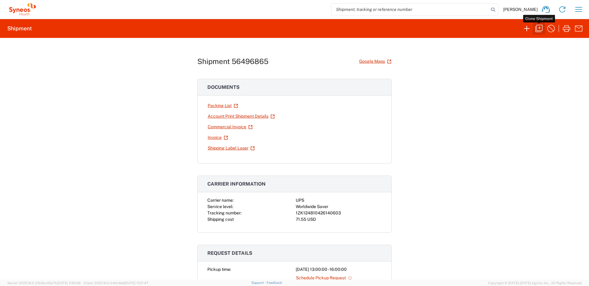
click at [538, 27] on icon "button" at bounding box center [539, 29] width 10 height 10
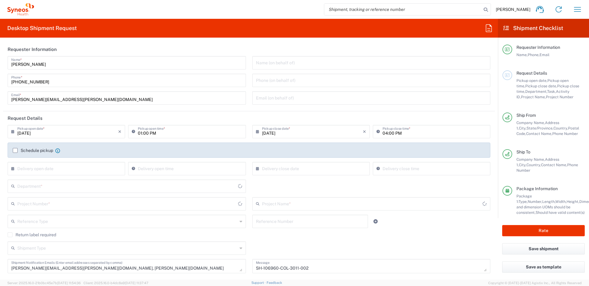
type input "[US_STATE]"
type input "Medium Box"
type input "COMM.STUDO.IC.106960"
type input "6156"
type input "Syneos.PATENG.22.106960"
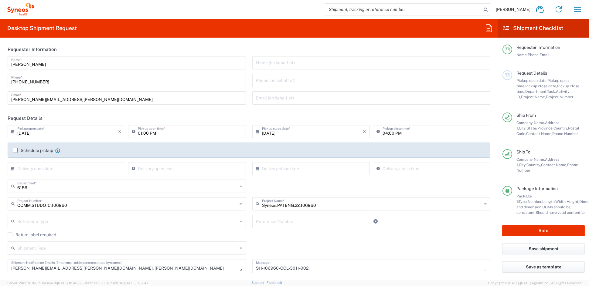
click at [79, 100] on input "[PERSON_NAME][EMAIL_ADDRESS][PERSON_NAME][DOMAIN_NAME]" at bounding box center [126, 97] width 231 height 11
drag, startPoint x: 78, startPoint y: 99, endPoint x: -11, endPoint y: 96, distance: 89.3
click at [0, 96] on html "[PERSON_NAME] Home Shipment estimator Shipment tracking Desktop shipment reques…" at bounding box center [294, 143] width 589 height 286
paste input "[PERSON_NAME].[PERSON_NAME]"
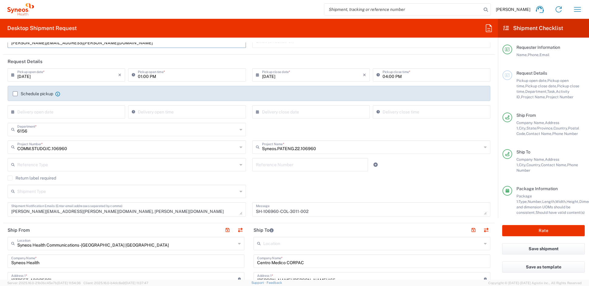
scroll to position [58, 0]
type input "[PERSON_NAME][EMAIL_ADDRESS][PERSON_NAME][DOMAIN_NAME]"
drag, startPoint x: 149, startPoint y: 211, endPoint x: 83, endPoint y: 211, distance: 65.3
click at [82, 211] on textarea "[PERSON_NAME][EMAIL_ADDRESS][PERSON_NAME][DOMAIN_NAME], [PERSON_NAME][DOMAIN_NA…" at bounding box center [126, 208] width 231 height 11
type textarea "[PERSON_NAME][EMAIL_ADDRESS][PERSON_NAME][DOMAIN_NAME], [DOMAIN_NAME][EMAIL_ADD…"
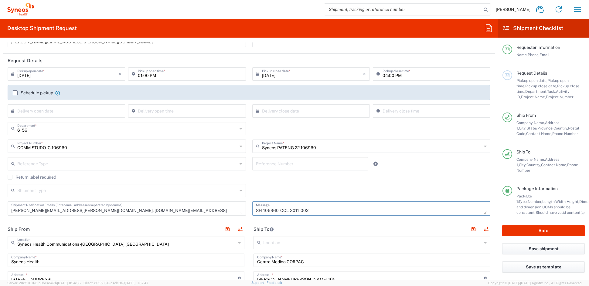
drag, startPoint x: 292, startPoint y: 211, endPoint x: 217, endPoint y: 208, distance: 75.3
click at [218, 208] on div "[DATE] × Pickup open date * Cancel Apply 01:00 PM Pickup open time * [DATE] × P…" at bounding box center [249, 143] width 489 height 153
paste textarea "21-002"
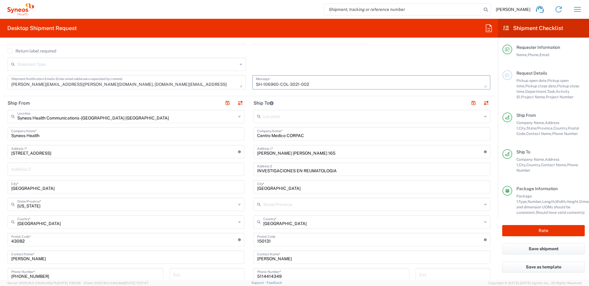
scroll to position [190, 0]
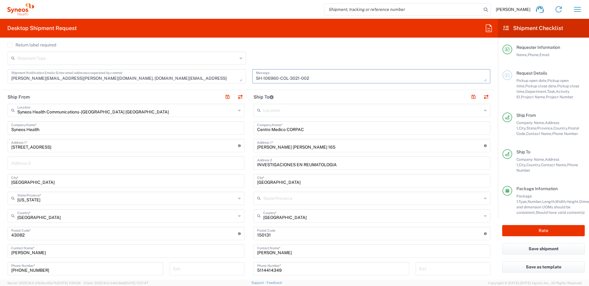
type textarea "SH-106960-COL-3021-002"
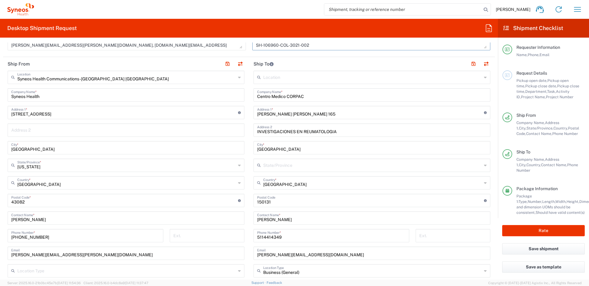
scroll to position [229, 0]
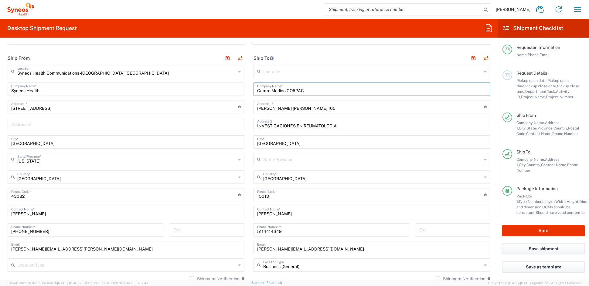
drag, startPoint x: 301, startPoint y: 90, endPoint x: 228, endPoint y: 89, distance: 72.6
click at [229, 89] on div "Ship From Syneos Health Communications-[GEOGRAPHIC_DATA] [GEOGRAPHIC_DATA] Loca…" at bounding box center [249, 186] width 492 height 271
paste input "Especialidades Medicas (CIREEM)"
type input "Especialidades Medicas (CIREEM)"
drag, startPoint x: 314, startPoint y: 125, endPoint x: 230, endPoint y: 123, distance: 84.1
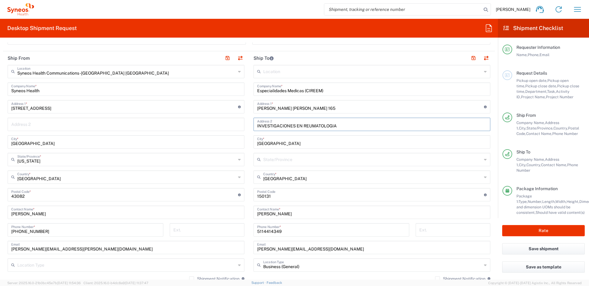
click at [230, 122] on div "Ship From Syneos Health Communications-[GEOGRAPHIC_DATA] [GEOGRAPHIC_DATA] Loca…" at bounding box center [249, 186] width 492 height 271
paste input "Centro de Investigacion en Reumatologia y"
type input "Centro de Investigacion en Reumatologia y"
drag, startPoint x: 312, startPoint y: 109, endPoint x: 226, endPoint y: 108, distance: 85.9
click at [227, 108] on div "Ship From Syneos Health Communications-[GEOGRAPHIC_DATA] [GEOGRAPHIC_DATA] Loca…" at bounding box center [249, 186] width 492 height 271
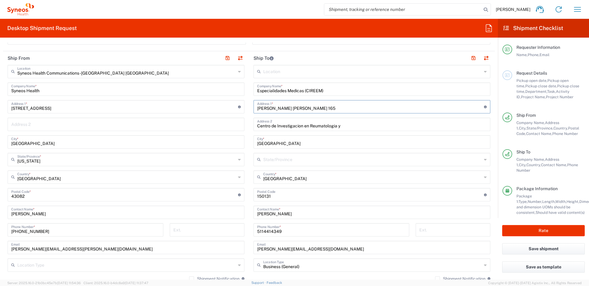
paste input "Carrera 12 # 97-32"
type input "Carrera 12 # 97-32"
drag, startPoint x: 269, startPoint y: 143, endPoint x: 236, endPoint y: 143, distance: 32.8
click at [238, 142] on div "Ship From Syneos Health Communications-[GEOGRAPHIC_DATA] [GEOGRAPHIC_DATA] Loca…" at bounding box center [249, 186] width 492 height 271
paste input "Bogot"
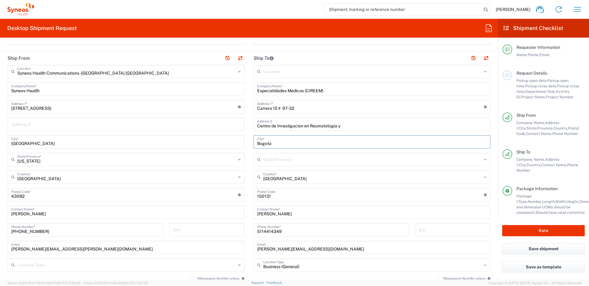
type input "Bogota"
click at [284, 179] on input "Country" at bounding box center [372, 177] width 219 height 11
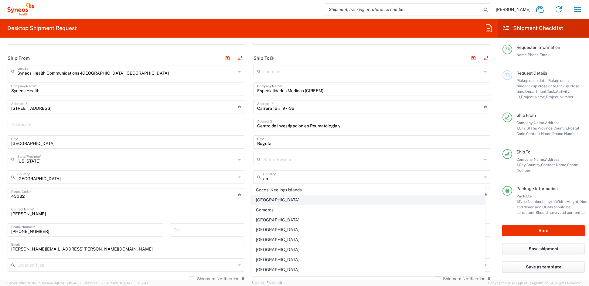
click at [264, 200] on span "[GEOGRAPHIC_DATA]" at bounding box center [368, 200] width 233 height 9
type input "[GEOGRAPHIC_DATA]"
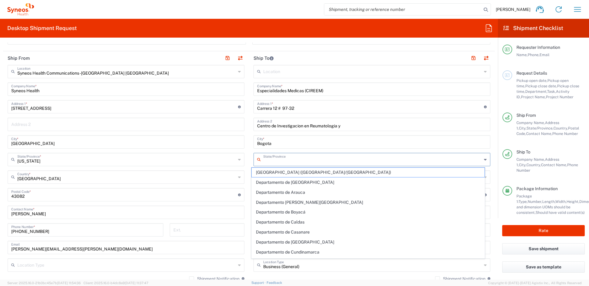
click at [273, 161] on input "State" at bounding box center [372, 159] width 219 height 11
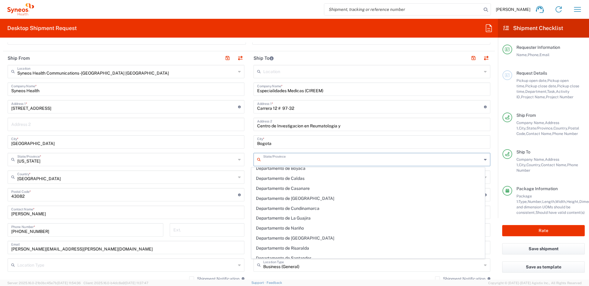
scroll to position [43, 0]
click at [278, 209] on span "Departamento de Cundinamarca" at bounding box center [368, 209] width 233 height 9
type input "Departamento de Cundinamarca"
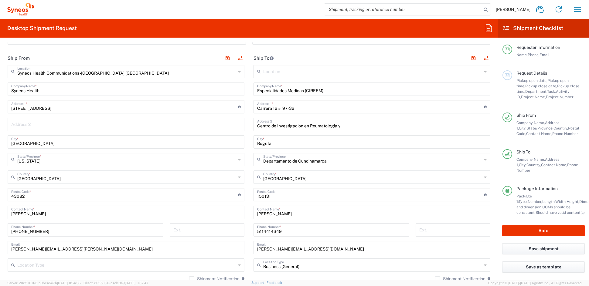
click at [272, 195] on input "Zip Code" at bounding box center [370, 194] width 227 height 11
drag, startPoint x: 258, startPoint y: 196, endPoint x: 227, endPoint y: 195, distance: 30.7
click at [227, 195] on div "Ship From Syneos Health Communications-[GEOGRAPHIC_DATA] [GEOGRAPHIC_DATA] Loca…" at bounding box center [249, 186] width 492 height 271
paste input "110221"
type input "110221"
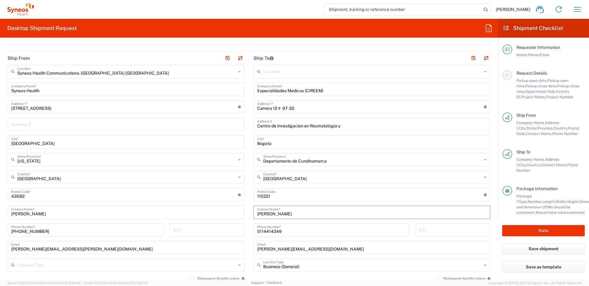
drag, startPoint x: 294, startPoint y: 213, endPoint x: 237, endPoint y: 212, distance: 56.8
click at [237, 212] on div "Ship From Syneos Health Communications-[GEOGRAPHIC_DATA] [GEOGRAPHIC_DATA] Loca…" at bounding box center [249, 186] width 492 height 271
paste input "[PERSON_NAME] [PERSON_NAME]"
type input "[PERSON_NAME] [PERSON_NAME]"
drag, startPoint x: 273, startPoint y: 232, endPoint x: 223, endPoint y: 230, distance: 49.2
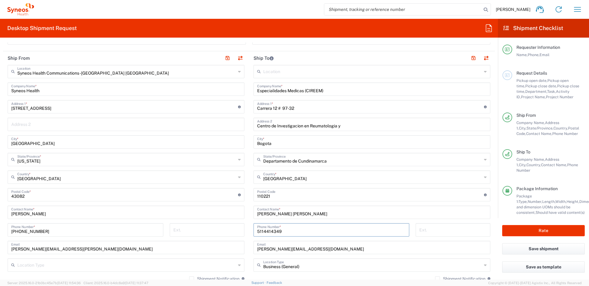
click at [224, 230] on div "Ship From Syneos Health Communications-[GEOGRAPHIC_DATA] [GEOGRAPHIC_DATA] Loca…" at bounding box center [249, 186] width 492 height 271
paste input "7 -3204206952"
click at [262, 232] on input "57 -3204206952" at bounding box center [331, 229] width 148 height 11
type input "573204206952"
drag, startPoint x: 289, startPoint y: 249, endPoint x: 218, endPoint y: 248, distance: 71.1
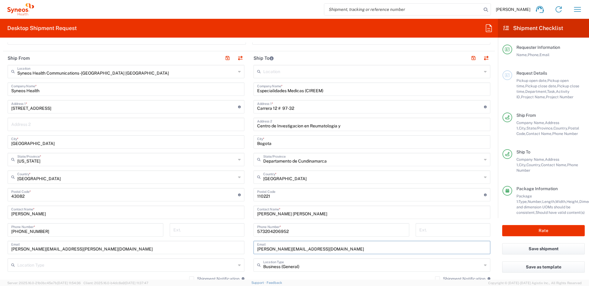
click at [219, 248] on div "Ship From Syneos Health Communications-[GEOGRAPHIC_DATA] [GEOGRAPHIC_DATA] Loca…" at bounding box center [249, 186] width 492 height 271
paste input "[EMAIL_ADDRESS][DOMAIN_NAME]"
type input "[EMAIL_ADDRESS][DOMAIN_NAME]"
click at [469, 56] on button "button" at bounding box center [473, 58] width 9 height 9
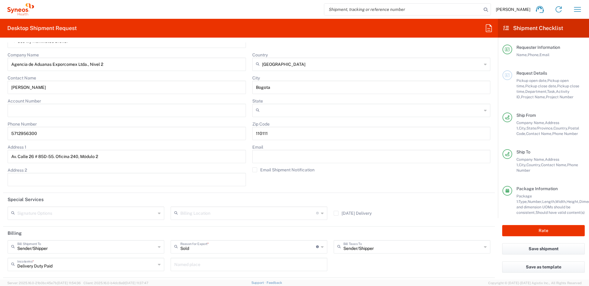
scroll to position [1147, 0]
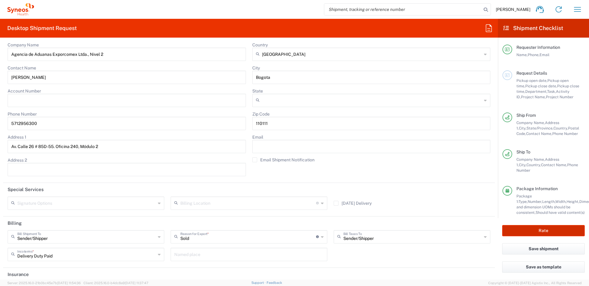
click at [533, 228] on button "Rate" at bounding box center [543, 230] width 83 height 11
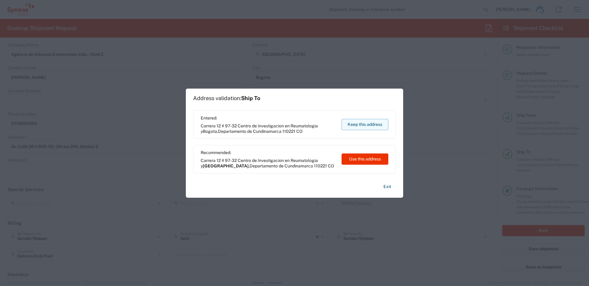
click at [365, 122] on button "Keep this address" at bounding box center [365, 124] width 47 height 11
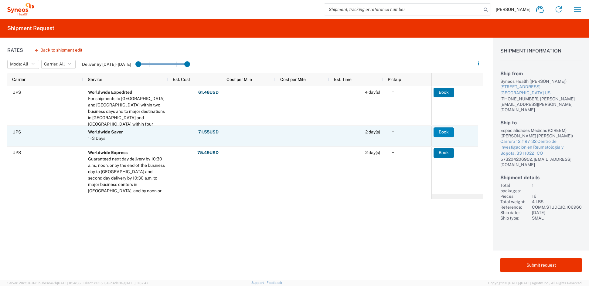
click at [448, 132] on button "Book" at bounding box center [444, 133] width 20 height 10
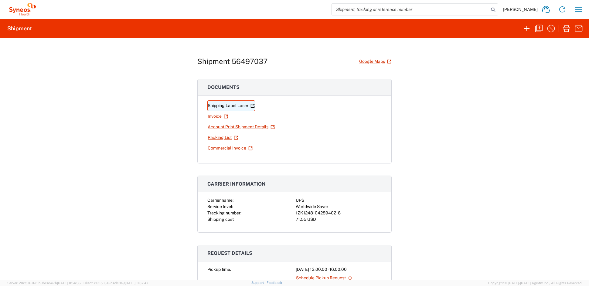
click at [217, 106] on link "Shipping Label Laser" at bounding box center [231, 105] width 48 height 11
click at [540, 28] on icon "button" at bounding box center [538, 28] width 7 height 7
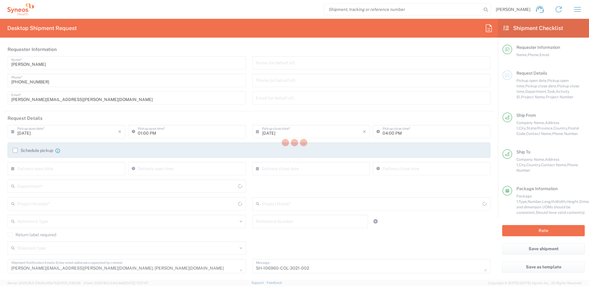
type input "Departamento de Cundinamarca"
type input "[GEOGRAPHIC_DATA]"
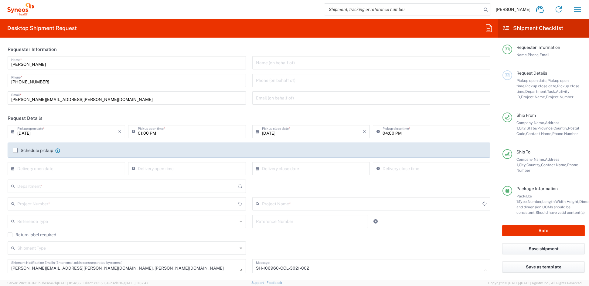
type input "COMM.STUDO.IC.106960"
type input "Medium Box"
type input "[US_STATE]"
type input "[GEOGRAPHIC_DATA]"
type input "Syneos.PATENG.22.106960"
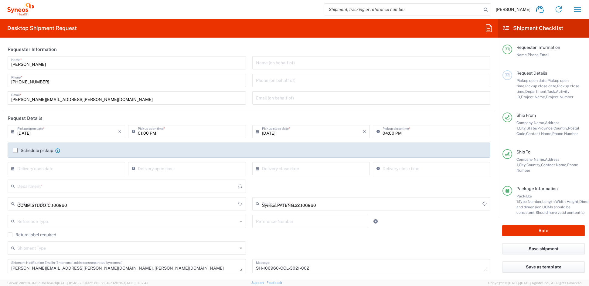
type input "6156"
click at [74, 96] on input "[PERSON_NAME][EMAIL_ADDRESS][PERSON_NAME][DOMAIN_NAME]" at bounding box center [126, 97] width 231 height 11
drag, startPoint x: 59, startPoint y: 99, endPoint x: -22, endPoint y: 95, distance: 80.9
click at [0, 95] on html "[PERSON_NAME] Home Shipment estimator Shipment tracking Desktop shipment reques…" at bounding box center [294, 143] width 589 height 286
paste input "[PERSON_NAME].[PERSON_NAME]"
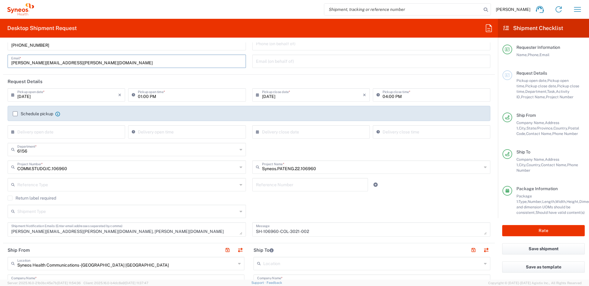
scroll to position [40, 0]
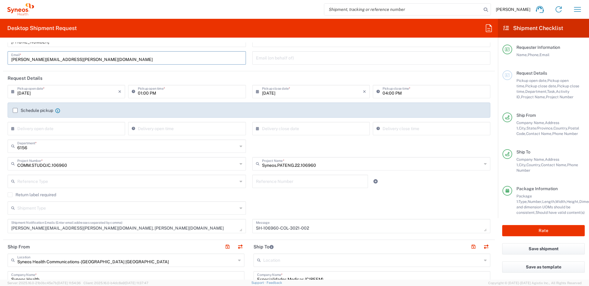
type input "[PERSON_NAME][EMAIL_ADDRESS][PERSON_NAME][DOMAIN_NAME]"
click at [148, 227] on textarea "[PERSON_NAME][EMAIL_ADDRESS][PERSON_NAME][DOMAIN_NAME], [PERSON_NAME][DOMAIN_NA…" at bounding box center [126, 226] width 231 height 11
drag, startPoint x: 148, startPoint y: 228, endPoint x: 83, endPoint y: 228, distance: 65.3
click at [83, 228] on textarea "[PERSON_NAME][EMAIL_ADDRESS][PERSON_NAME][DOMAIN_NAME], [PERSON_NAME][DOMAIN_NA…" at bounding box center [126, 226] width 231 height 11
type textarea "[PERSON_NAME][EMAIL_ADDRESS][PERSON_NAME][DOMAIN_NAME], [DOMAIN_NAME][EMAIL_ADD…"
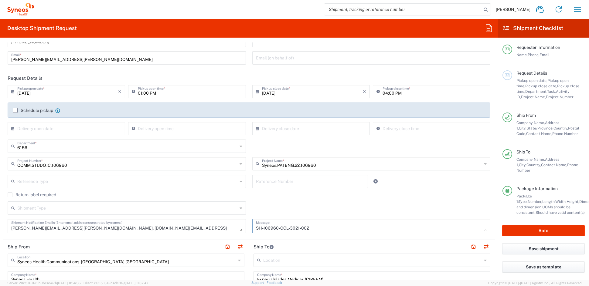
drag, startPoint x: 304, startPoint y: 228, endPoint x: 210, endPoint y: 228, distance: 94.1
click at [214, 227] on div "[DATE] × Pickup open date * Cancel Apply 01:00 PM Pickup open time * [DATE] × P…" at bounding box center [249, 161] width 489 height 153
paste textarea "14-002"
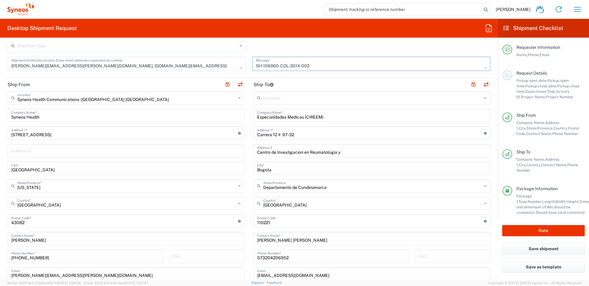
scroll to position [203, 0]
type textarea "SH-106960-COL-3014-002"
drag, startPoint x: 322, startPoint y: 117, endPoint x: 243, endPoint y: 118, distance: 78.6
click at [243, 118] on div "Ship From Syneos Health Communications-[GEOGRAPHIC_DATA] [GEOGRAPHIC_DATA] Loca…" at bounding box center [249, 212] width 492 height 271
paste input "Hospital [PERSON_NAME]"
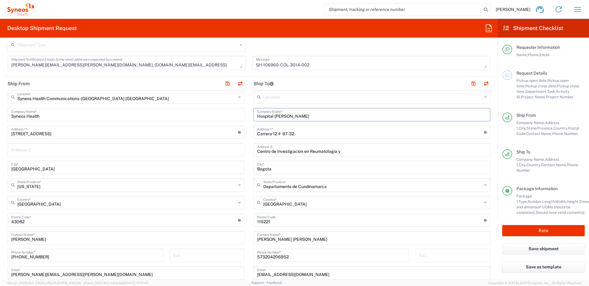
type input "Hospital [PERSON_NAME]"
drag, startPoint x: 262, startPoint y: 136, endPoint x: 222, endPoint y: 135, distance: 39.8
click at [223, 135] on div "Ship From Syneos Health Communications-[GEOGRAPHIC_DATA] [GEOGRAPHIC_DATA] Loca…" at bounding box center [249, 212] width 492 height 271
paste input "lle 78B No. 69-240"
type input "[STREET_ADDRESS]"
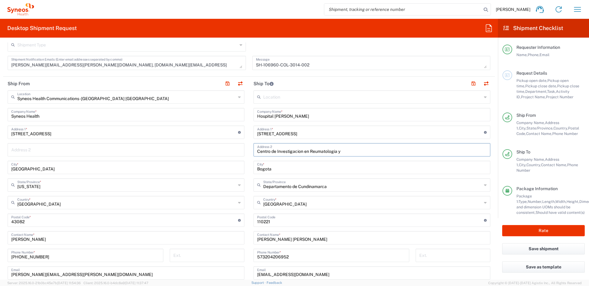
drag, startPoint x: 345, startPoint y: 152, endPoint x: 207, endPoint y: 150, distance: 138.2
click at [207, 150] on div "Ship From Syneos Health Communications-[GEOGRAPHIC_DATA] [GEOGRAPHIC_DATA] Loca…" at bounding box center [249, 212] width 492 height 271
paste input "[GEOGRAPHIC_DATA], 9th floor"
type input "[GEOGRAPHIC_DATA], 9th floor"
drag, startPoint x: 258, startPoint y: 169, endPoint x: 237, endPoint y: 169, distance: 21.9
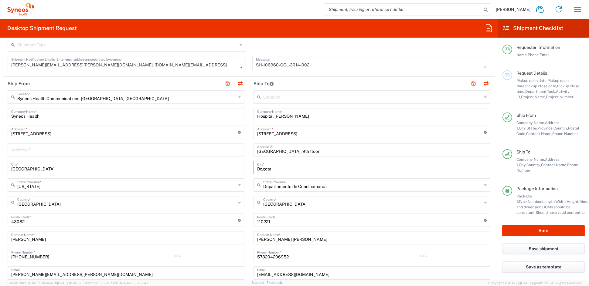
click at [237, 169] on div "Ship From Syneos Health Communications-[GEOGRAPHIC_DATA] [GEOGRAPHIC_DATA] Loca…" at bounding box center [249, 212] width 492 height 271
paste input "Medellin"
type input "Medellin"
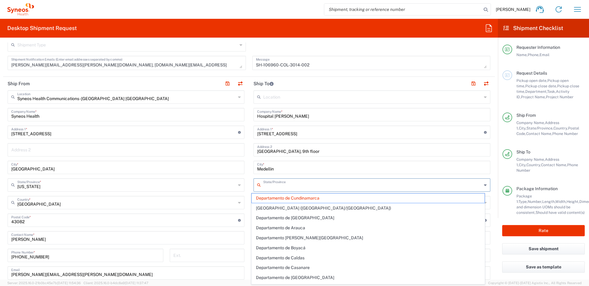
click at [329, 187] on input "State" at bounding box center [372, 184] width 219 height 11
click at [297, 218] on span "Departamento de [GEOGRAPHIC_DATA]" at bounding box center [368, 217] width 233 height 9
type input "Departamento de [GEOGRAPHIC_DATA]"
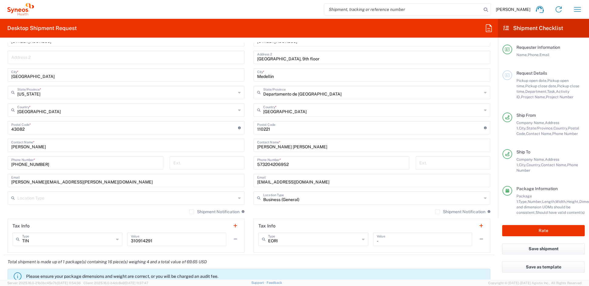
scroll to position [286, 0]
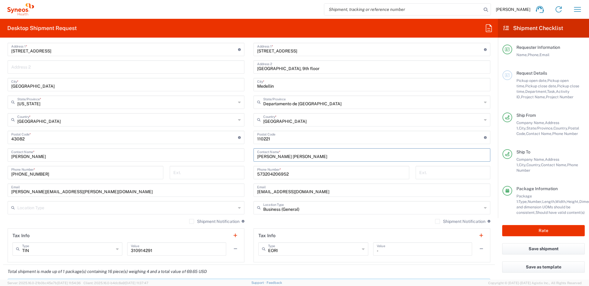
drag, startPoint x: 280, startPoint y: 158, endPoint x: 226, endPoint y: 157, distance: 53.7
click at [227, 157] on div "Ship From Syneos Health Communications-[GEOGRAPHIC_DATA] [GEOGRAPHIC_DATA] Loca…" at bounding box center [249, 129] width 492 height 271
paste input "[PERSON_NAME]"
type input "[PERSON_NAME]"
drag, startPoint x: 290, startPoint y: 174, endPoint x: 224, endPoint y: 172, distance: 65.6
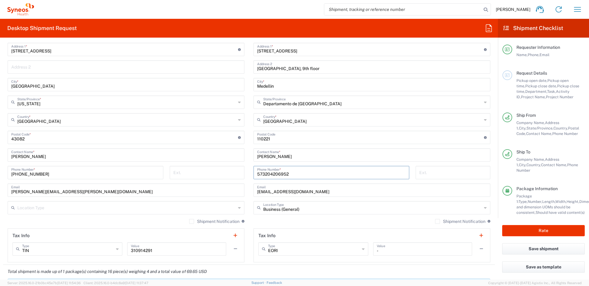
click at [224, 172] on div "Ship From Syneos Health Communications-[GEOGRAPHIC_DATA] [GEOGRAPHIC_DATA] Loca…" at bounding box center [249, 129] width 492 height 271
paste input "[PHONE_NUMBER]"
click at [272, 174] on input "[PHONE_NUMBER]" at bounding box center [331, 172] width 148 height 11
type input "576044459753"
drag, startPoint x: 313, startPoint y: 191, endPoint x: 221, endPoint y: 189, distance: 92.0
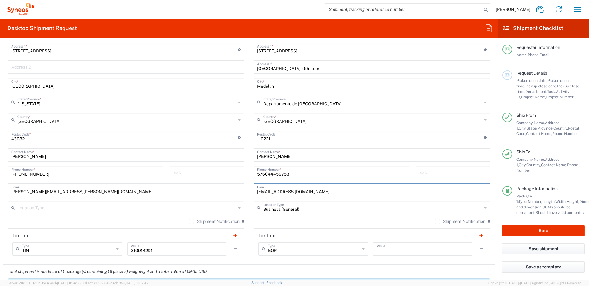
click at [222, 189] on div "Ship From Syneos Health Communications-[GEOGRAPHIC_DATA] [GEOGRAPHIC_DATA] Loca…" at bounding box center [249, 129] width 492 height 271
paste input "[EMAIL_ADDRESS][DOMAIN_NAME]"
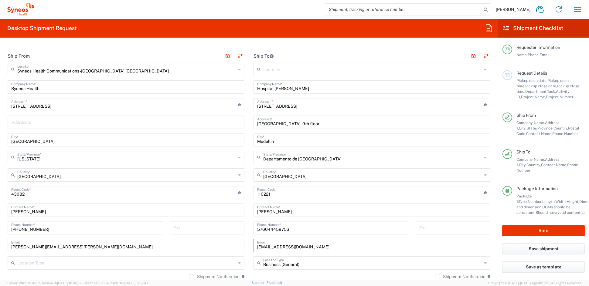
scroll to position [230, 0]
type input "[EMAIL_ADDRESS][DOMAIN_NAME]"
click at [469, 55] on button "button" at bounding box center [473, 57] width 9 height 9
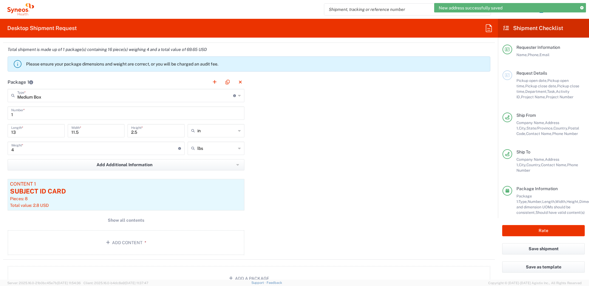
scroll to position [509, 0]
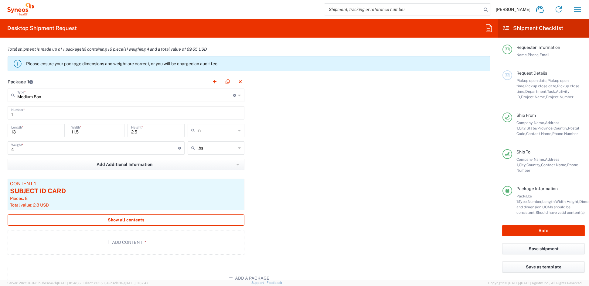
click at [127, 221] on span "Show all contents" at bounding box center [126, 220] width 36 height 6
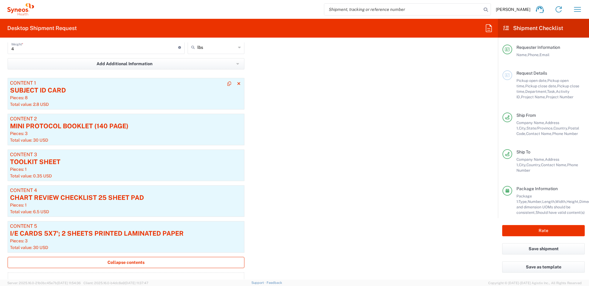
scroll to position [615, 0]
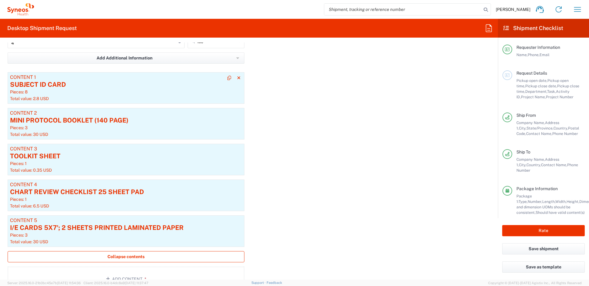
click at [85, 86] on div "SUBJECT ID CARD" at bounding box center [126, 84] width 232 height 9
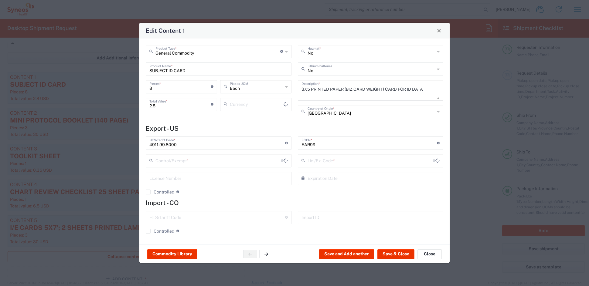
type input "US Dollar"
type input "BIS"
type input "NLR - No License Required"
drag, startPoint x: 123, startPoint y: 84, endPoint x: 109, endPoint y: 83, distance: 14.3
click at [109, 83] on div "Edit Content 1 General Commodity Product Type * Document: Paper document genera…" at bounding box center [294, 143] width 589 height 286
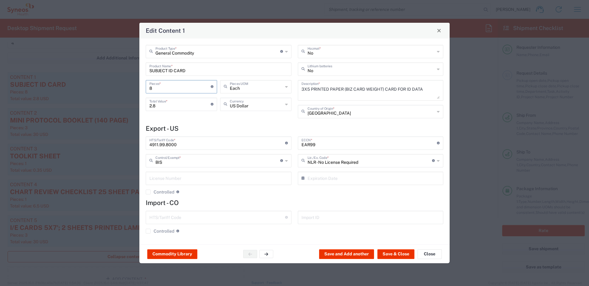
type input "5"
type input "1.75"
type input "5"
click at [396, 254] on button "Save & Close" at bounding box center [395, 255] width 37 height 10
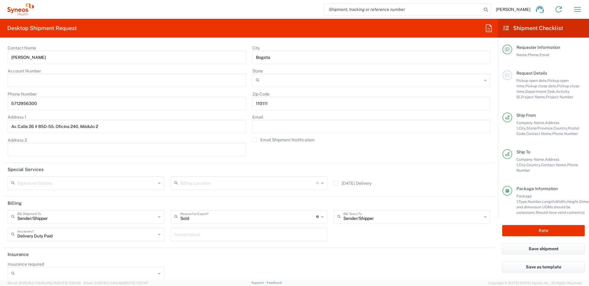
scroll to position [1316, 0]
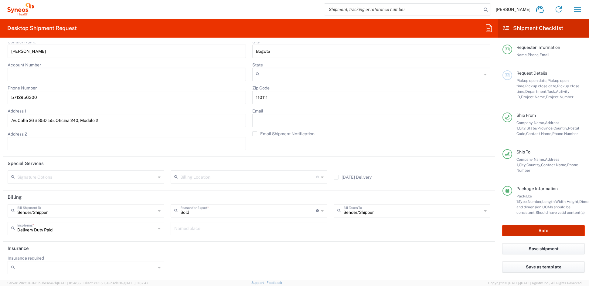
click at [553, 229] on button "Rate" at bounding box center [543, 230] width 83 height 11
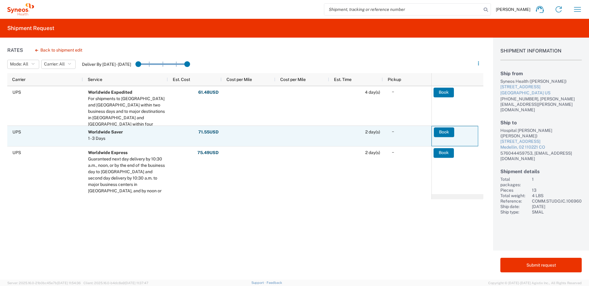
click at [447, 132] on button "Book" at bounding box center [444, 133] width 20 height 10
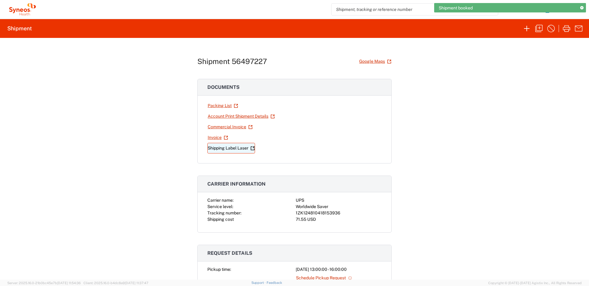
click at [217, 148] on link "Shipping Label Laser" at bounding box center [231, 148] width 48 height 11
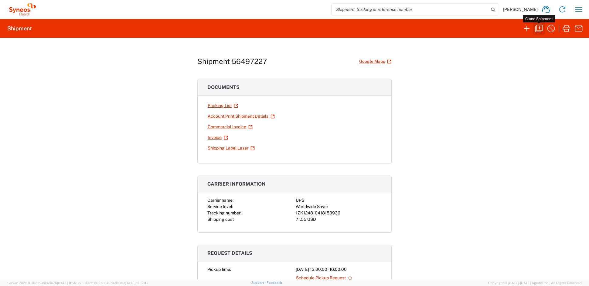
click at [539, 29] on icon "button" at bounding box center [539, 29] width 10 height 10
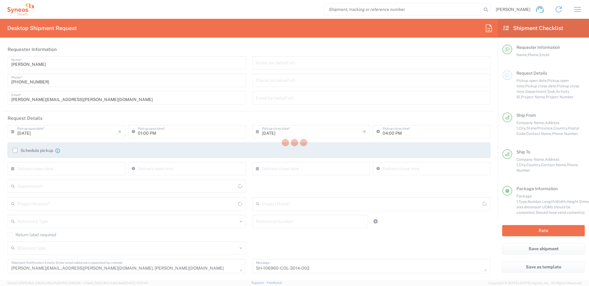
type input "COMM.STUDO.IC.106960"
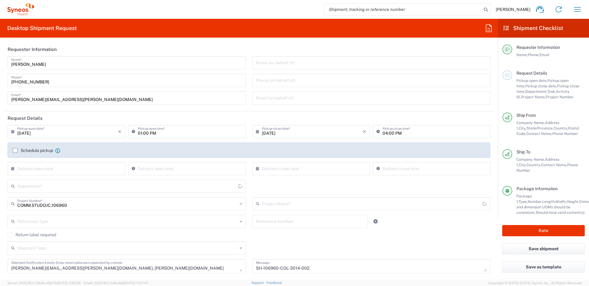
type input "Syneos.PATENG.22.106960"
type input "[US_STATE]"
type input "Medium Box"
type input "6156"
click at [78, 97] on input "[PERSON_NAME][EMAIL_ADDRESS][PERSON_NAME][DOMAIN_NAME]" at bounding box center [126, 97] width 231 height 11
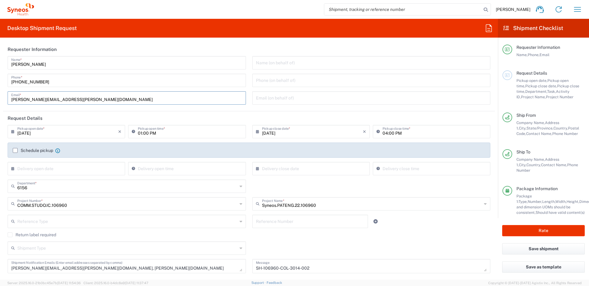
drag, startPoint x: 44, startPoint y: 99, endPoint x: -14, endPoint y: 98, distance: 57.7
click at [0, 98] on html "[PERSON_NAME] Home Shipment estimator Shipment tracking Desktop shipment reques…" at bounding box center [294, 143] width 589 height 286
paste input "[PERSON_NAME].[PERSON_NAME]"
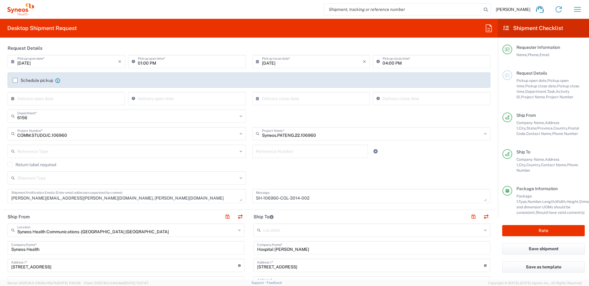
scroll to position [71, 0]
type input "[PERSON_NAME][EMAIL_ADDRESS][PERSON_NAME][DOMAIN_NAME]"
click at [122, 196] on textarea "[PERSON_NAME][EMAIL_ADDRESS][PERSON_NAME][DOMAIN_NAME], [PERSON_NAME][DOMAIN_NA…" at bounding box center [126, 195] width 231 height 11
drag, startPoint x: 148, startPoint y: 197, endPoint x: 81, endPoint y: 199, distance: 67.1
click at [81, 199] on textarea "[PERSON_NAME][EMAIL_ADDRESS][PERSON_NAME][DOMAIN_NAME], [PERSON_NAME][DOMAIN_NA…" at bounding box center [126, 195] width 231 height 11
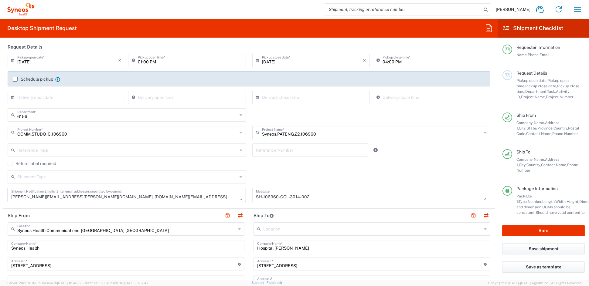
click at [161, 196] on textarea "[PERSON_NAME][EMAIL_ADDRESS][PERSON_NAME][DOMAIN_NAME], [DOMAIN_NAME][EMAIL_ADD…" at bounding box center [126, 195] width 231 height 11
type textarea "[PERSON_NAME][EMAIL_ADDRESS][PERSON_NAME][DOMAIN_NAME], [DOMAIN_NAME][EMAIL_ADD…"
drag, startPoint x: 303, startPoint y: 198, endPoint x: 235, endPoint y: 197, distance: 67.4
click at [237, 197] on div "[DATE] × Pickup open date * Cancel Apply 01:00 PM Pickup open time * [DATE] × P…" at bounding box center [249, 130] width 489 height 153
paste textarea "9"
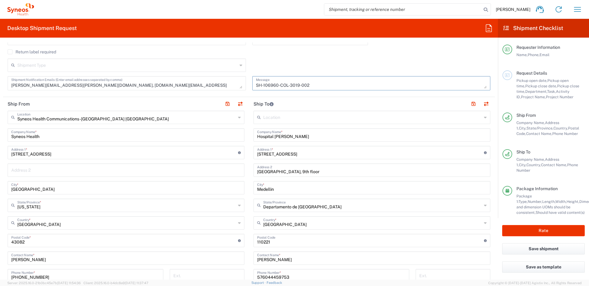
scroll to position [185, 0]
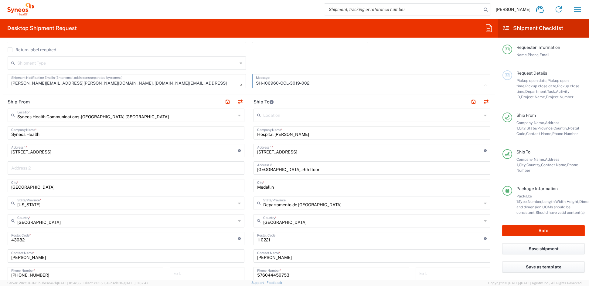
type textarea "SH-106960-COL-3019-002"
click at [316, 133] on input "Hospital [PERSON_NAME]" at bounding box center [372, 132] width 230 height 11
drag, startPoint x: 295, startPoint y: 136, endPoint x: 242, endPoint y: 137, distance: 52.8
click at [243, 137] on div "Ship From Syneos Health Communications-[GEOGRAPHIC_DATA] [GEOGRAPHIC_DATA] Loca…" at bounding box center [249, 230] width 492 height 271
paste input "CIMEDICAL S.A.S."
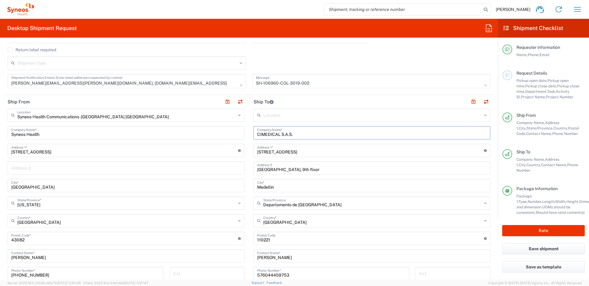
type input "CIMEDICAL S.A.S."
drag, startPoint x: 274, startPoint y: 169, endPoint x: 233, endPoint y: 169, distance: 40.4
click at [233, 168] on div "Ship From Syneos Health Communications-[GEOGRAPHIC_DATA] [GEOGRAPHIC_DATA] Loca…" at bounding box center [249, 230] width 492 height 271
paste input "Centro de Investigación Médico Asistencial S.A.S."
type input "Centro de Investigación Médico Asistencial S.A.S."
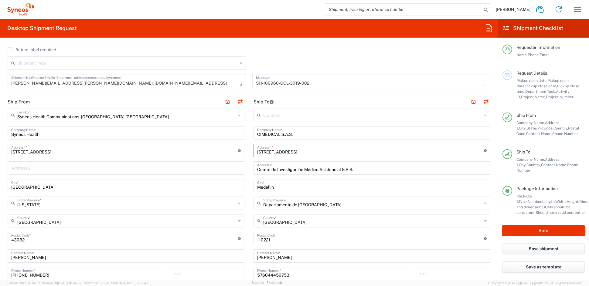
drag, startPoint x: 291, startPoint y: 152, endPoint x: 237, endPoint y: 152, distance: 55.0
click at [237, 152] on div "Ship From Syneos Health Communications-[GEOGRAPHIC_DATA] [GEOGRAPHIC_DATA] Loca…" at bounding box center [249, 230] width 492 height 271
paste input "rrera 49C # 80 – 209"
type input "Carrera 49C # 80 – 209"
drag, startPoint x: 254, startPoint y: 240, endPoint x: 237, endPoint y: 240, distance: 17.0
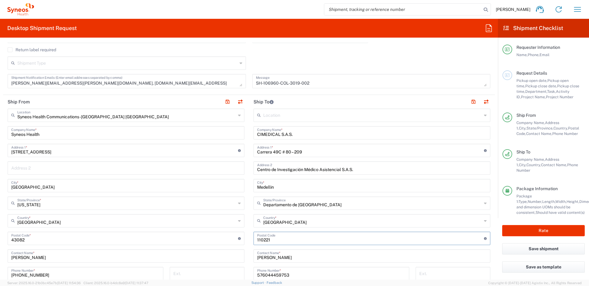
click at [238, 239] on div "Ship From Syneos Health Communications-[GEOGRAPHIC_DATA] [GEOGRAPHIC_DATA] Loca…" at bounding box center [249, 230] width 492 height 271
paste input "80020"
type input "80020"
click at [282, 186] on input "Medellin" at bounding box center [372, 185] width 230 height 11
drag, startPoint x: 274, startPoint y: 188, endPoint x: 237, endPoint y: 189, distance: 37.1
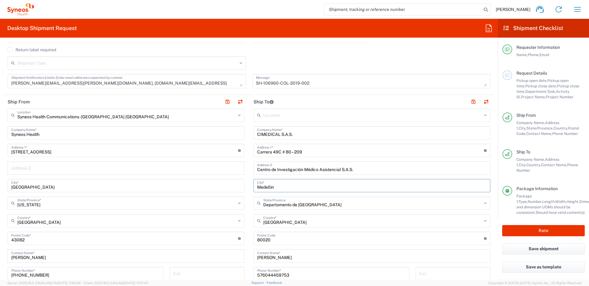
click at [237, 189] on div "Ship From Syneos Health Communications-[GEOGRAPHIC_DATA] [GEOGRAPHIC_DATA] Loca…" at bounding box center [249, 230] width 492 height 271
paste input "[GEOGRAPHIC_DATA]"
type input "[GEOGRAPHIC_DATA]"
click at [321, 205] on input "State" at bounding box center [372, 203] width 219 height 11
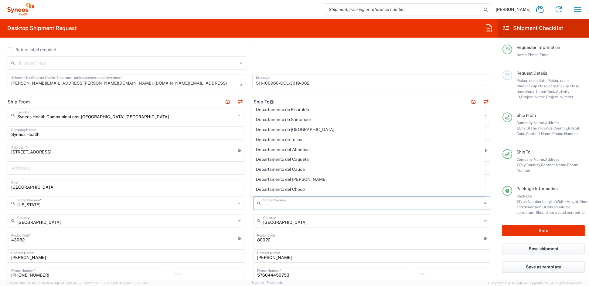
scroll to position [121, 0]
click at [286, 149] on span "Departamento del Atlántico" at bounding box center [368, 148] width 233 height 9
type input "Departamento del Atlántico"
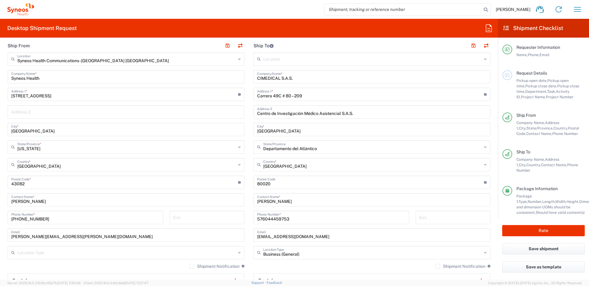
scroll to position [244, 0]
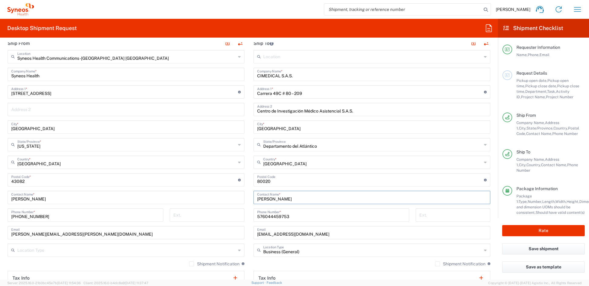
drag, startPoint x: 301, startPoint y: 199, endPoint x: 230, endPoint y: 198, distance: 70.4
click at [232, 198] on div "Ship From Syneos Health Communications-[GEOGRAPHIC_DATA] [GEOGRAPHIC_DATA] Loca…" at bounding box center [249, 171] width 492 height 271
paste input "[PERSON_NAME] [PERSON_NAME] [PERSON_NAME]"
type input "[PERSON_NAME] [PERSON_NAME] [PERSON_NAME]"
drag, startPoint x: 290, startPoint y: 216, endPoint x: 236, endPoint y: 218, distance: 53.8
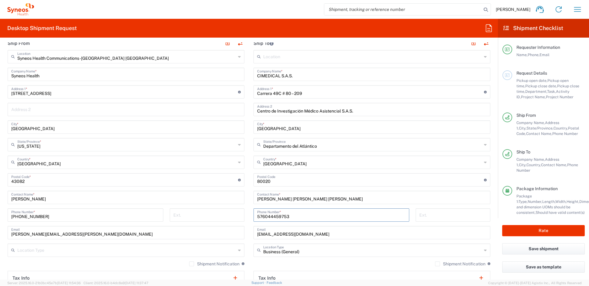
click at [240, 218] on div "Ship From Syneos Health Communications-[GEOGRAPHIC_DATA] [GEOGRAPHIC_DATA] Loca…" at bounding box center [249, 171] width 492 height 271
paste input "[PHONE_NUMBER]"
click at [278, 216] on input "[CREDIT_CARD_NUMBER]" at bounding box center [331, 214] width 148 height 11
click at [269, 216] on input "[CREDIT_CARD_NUMBER]" at bounding box center [331, 214] width 148 height 11
click at [261, 216] on input "57 3103574899" at bounding box center [331, 214] width 148 height 11
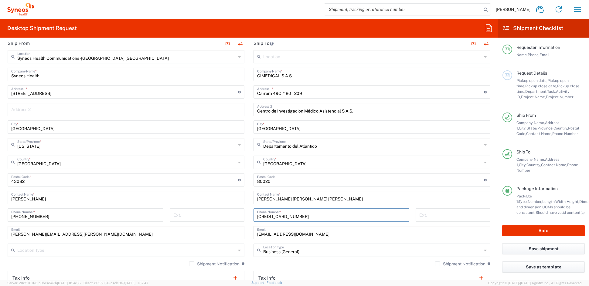
type input "[CREDIT_CARD_NUMBER]"
drag, startPoint x: 304, startPoint y: 234, endPoint x: 207, endPoint y: 231, distance: 97.5
click at [207, 231] on div "Ship From Syneos Health Communications-[GEOGRAPHIC_DATA] [GEOGRAPHIC_DATA] Loca…" at bounding box center [249, 171] width 492 height 271
paste input "vfernandez@cimedical"
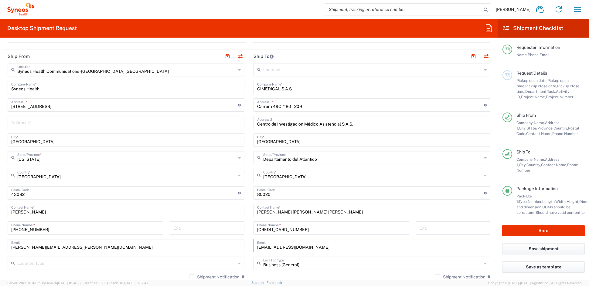
scroll to position [230, 0]
type input "[EMAIL_ADDRESS][DOMAIN_NAME]"
click at [469, 59] on button "button" at bounding box center [473, 57] width 9 height 9
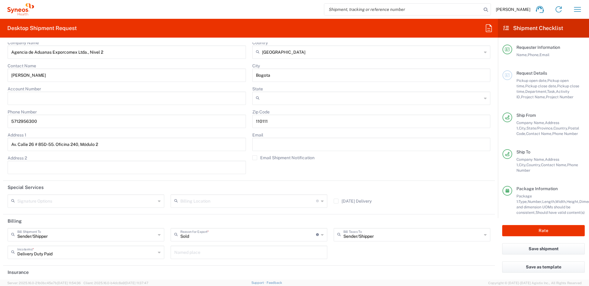
scroll to position [1173, 0]
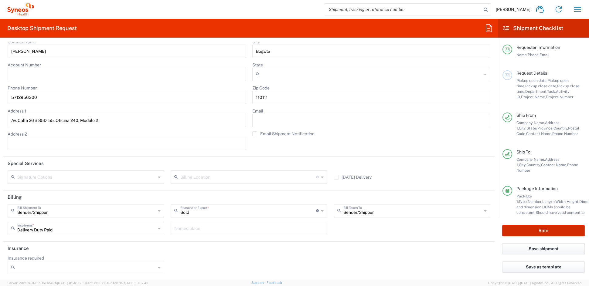
click at [542, 229] on button "Rate" at bounding box center [543, 230] width 83 height 11
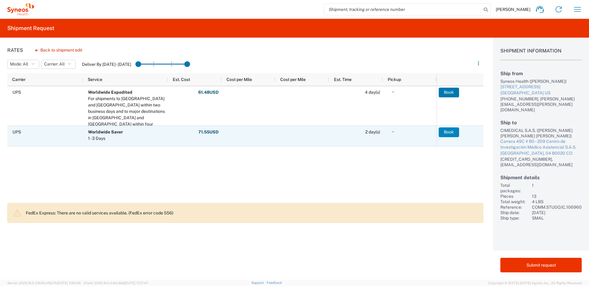
click at [446, 132] on button "Book" at bounding box center [449, 133] width 20 height 10
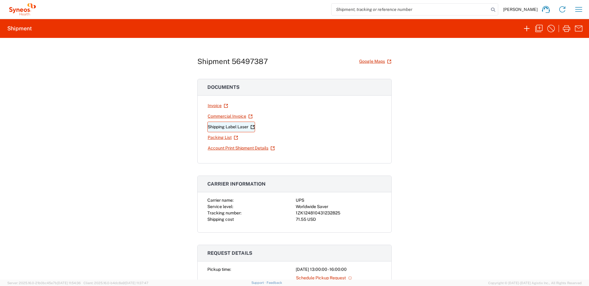
click at [226, 127] on link "Shipping Label Laser" at bounding box center [231, 127] width 48 height 11
click at [539, 27] on icon "button" at bounding box center [539, 29] width 10 height 10
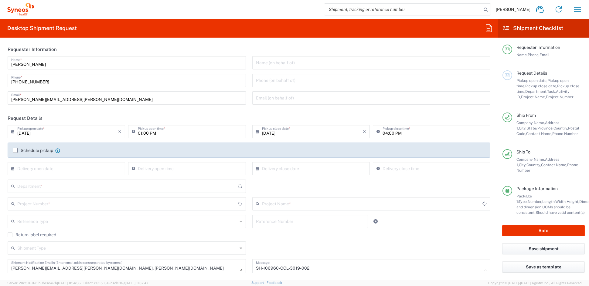
type input "[US_STATE]"
type input "Medium Box"
type input "COMM.STUDO.IC.106960"
type input "6156"
type input "Syneos.PATENG.22.106960"
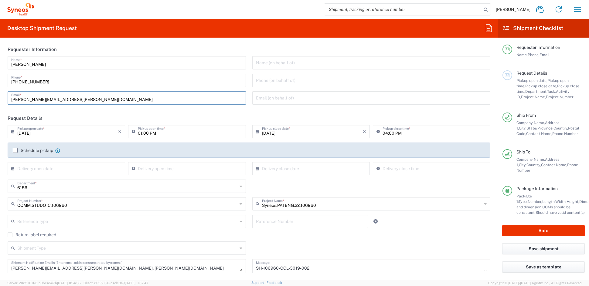
drag, startPoint x: 73, startPoint y: 98, endPoint x: -11, endPoint y: 100, distance: 84.4
click at [0, 100] on html "[PERSON_NAME] Home Shipment estimator Shipment tracking Desktop shipment reques…" at bounding box center [294, 143] width 589 height 286
paste input "[PERSON_NAME].[PERSON_NAME]"
type input "[PERSON_NAME][EMAIL_ADDRESS][PERSON_NAME][DOMAIN_NAME]"
click at [140, 268] on textarea "[PERSON_NAME][EMAIL_ADDRESS][PERSON_NAME][DOMAIN_NAME], [PERSON_NAME][DOMAIN_NA…" at bounding box center [126, 266] width 231 height 11
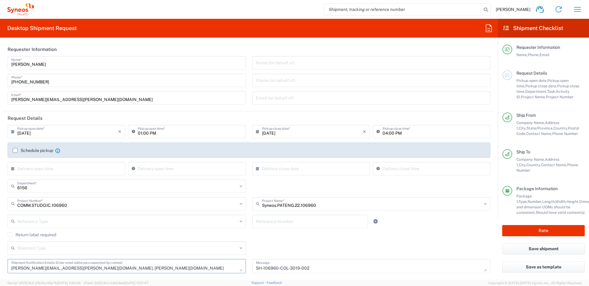
drag, startPoint x: 146, startPoint y: 268, endPoint x: 86, endPoint y: 267, distance: 60.4
click at [87, 269] on textarea "[PERSON_NAME][EMAIL_ADDRESS][PERSON_NAME][DOMAIN_NAME], [PERSON_NAME][DOMAIN_NA…" at bounding box center [126, 266] width 231 height 11
type textarea "[PERSON_NAME][EMAIL_ADDRESS][PERSON_NAME][DOMAIN_NAME], [DOMAIN_NAME][EMAIL_ADD…"
drag, startPoint x: 313, startPoint y: 268, endPoint x: 211, endPoint y: 268, distance: 101.7
click at [211, 268] on div "[DATE] × Pickup open date * Cancel Apply 01:00 PM Pickup open time * [DATE] × P…" at bounding box center [249, 201] width 489 height 153
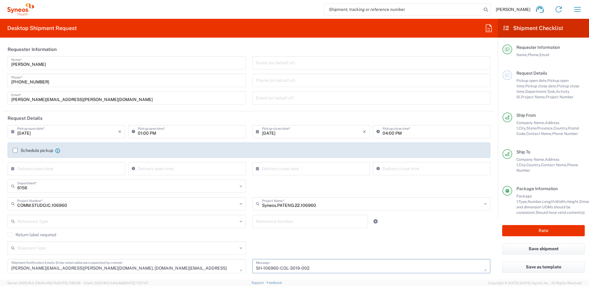
paste textarea "20"
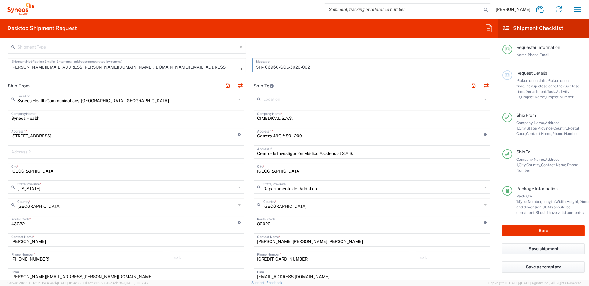
scroll to position [204, 0]
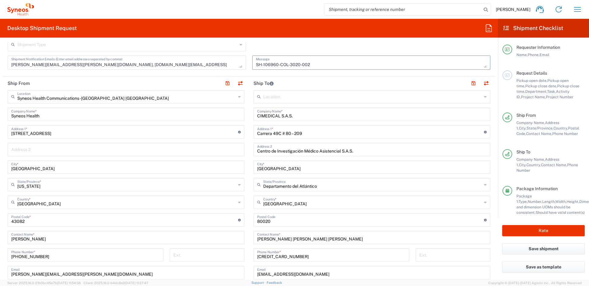
type textarea "SH-106960-COL-3020-002"
drag, startPoint x: 308, startPoint y: 115, endPoint x: 304, endPoint y: 115, distance: 4.3
click at [307, 115] on input "CIMEDICAL S.A.S." at bounding box center [372, 114] width 230 height 11
drag, startPoint x: 294, startPoint y: 116, endPoint x: 229, endPoint y: 114, distance: 65.6
click at [230, 113] on div "Ship From Syneos Health Communications-[GEOGRAPHIC_DATA] [GEOGRAPHIC_DATA] Loca…" at bounding box center [249, 212] width 492 height 271
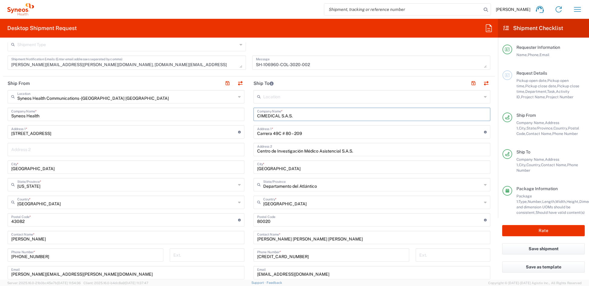
paste input "IPS Centro Medico [PERSON_NAME]"
type input "IPS Centro Medico [PERSON_NAME]"
drag, startPoint x: 331, startPoint y: 151, endPoint x: 242, endPoint y: 148, distance: 89.0
click at [243, 148] on div "Ship From Syneos Health Communications-[GEOGRAPHIC_DATA] [GEOGRAPHIC_DATA] Loca…" at bounding box center [249, 212] width 492 height 271
drag, startPoint x: 281, startPoint y: 169, endPoint x: 243, endPoint y: 170, distance: 37.7
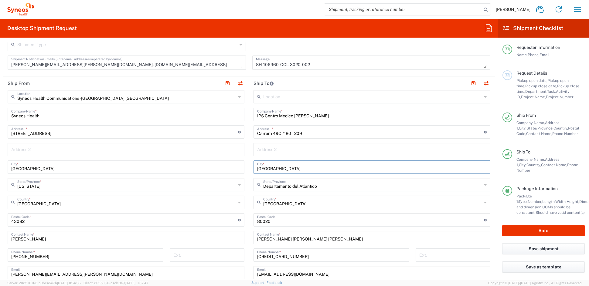
click at [243, 169] on div "Ship From Syneos Health Communications-[GEOGRAPHIC_DATA] [GEOGRAPHIC_DATA] Loca…" at bounding box center [249, 212] width 492 height 271
paste input "Cali"
type input "Cali"
drag, startPoint x: 303, startPoint y: 133, endPoint x: 232, endPoint y: 132, distance: 70.7
click at [234, 132] on div "Ship From Syneos Health Communications-[GEOGRAPHIC_DATA] [GEOGRAPHIC_DATA] Loca…" at bounding box center [249, 212] width 492 height 271
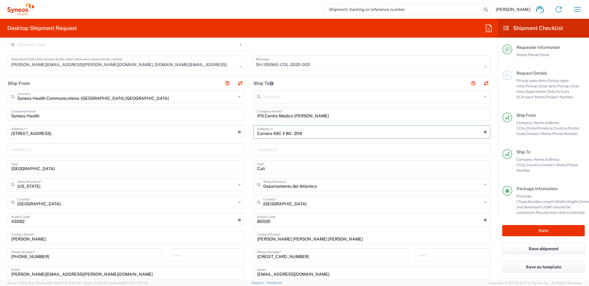
paste input "59 # 1-E21 Barrio Cuarto de Lengua"
type input "[STREET_ADDRESS]"
click at [322, 186] on input "State" at bounding box center [372, 184] width 219 height 11
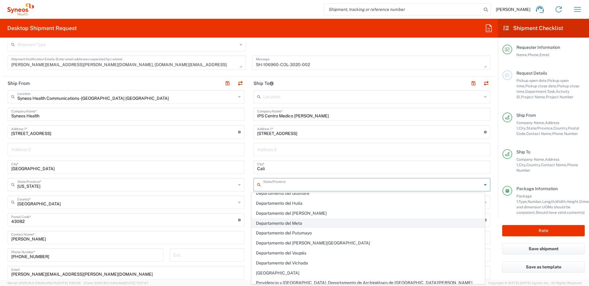
scroll to position [224, 0]
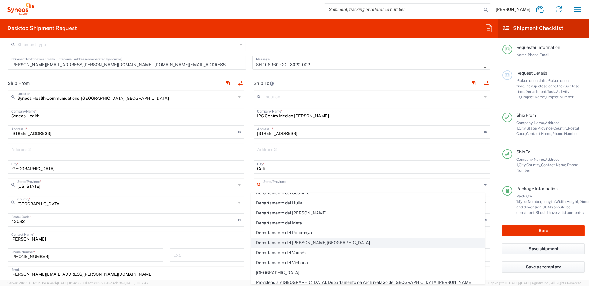
click at [326, 244] on span "Departamento del [PERSON_NAME][GEOGRAPHIC_DATA]" at bounding box center [368, 242] width 233 height 9
type input "Departamento del [PERSON_NAME][GEOGRAPHIC_DATA]"
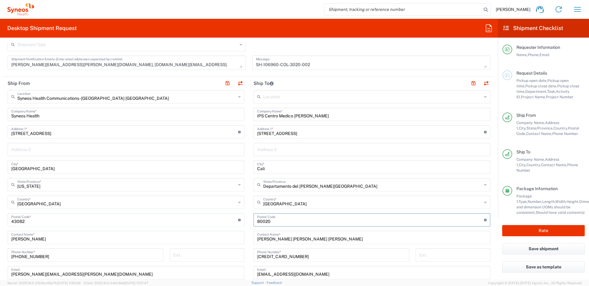
drag, startPoint x: 272, startPoint y: 221, endPoint x: 236, endPoint y: 221, distance: 35.5
click at [237, 221] on div "Ship From Syneos Health Communications-[GEOGRAPHIC_DATA] [GEOGRAPHIC_DATA] Loca…" at bounding box center [249, 212] width 492 height 271
paste input "760035"
type input "760035"
drag, startPoint x: 322, startPoint y: 240, endPoint x: 230, endPoint y: 237, distance: 92.6
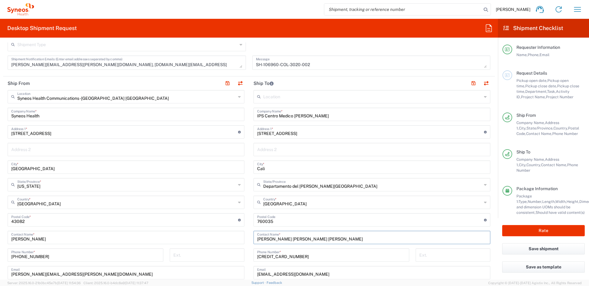
click at [230, 237] on div "Ship From Syneos Health Communications-[GEOGRAPHIC_DATA] [GEOGRAPHIC_DATA] Loca…" at bounding box center [249, 212] width 492 height 271
paste input "[PERSON_NAME][DEMOGRAPHIC_DATA]"
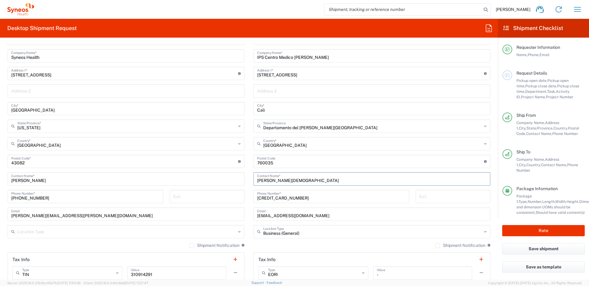
scroll to position [263, 0]
type input "[PERSON_NAME][DEMOGRAPHIC_DATA]"
drag, startPoint x: 291, startPoint y: 198, endPoint x: 237, endPoint y: 198, distance: 53.7
click at [239, 198] on div "Ship From Syneos Health Communications-[GEOGRAPHIC_DATA] [GEOGRAPHIC_DATA] Loca…" at bounding box center [249, 153] width 492 height 271
paste input "[PHONE_NUMBER]"
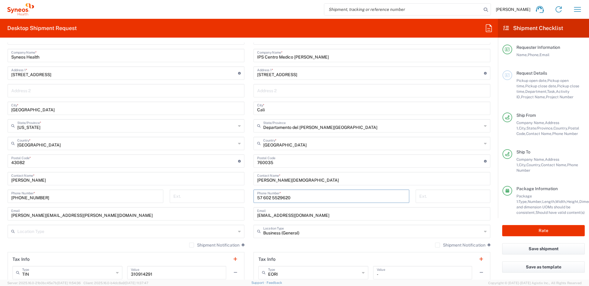
click at [270, 197] on input "57 602 5529620" at bounding box center [331, 196] width 148 height 11
click at [261, 197] on input "57 6025529620" at bounding box center [331, 196] width 148 height 11
type input "576025529620"
drag, startPoint x: 297, startPoint y: 216, endPoint x: 232, endPoint y: 215, distance: 65.6
click at [233, 215] on div "Ship From Syneos Health Communications-[GEOGRAPHIC_DATA] [GEOGRAPHIC_DATA] Loca…" at bounding box center [249, 153] width 492 height 271
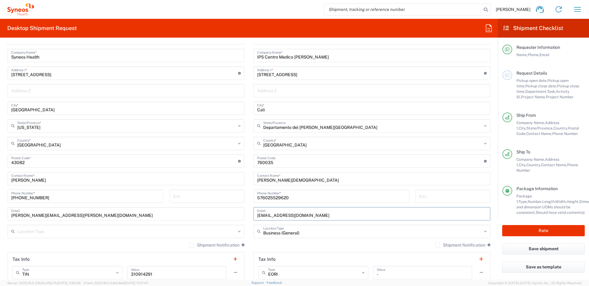
paste input "[EMAIL_ADDRESS][DOMAIN_NAME]"
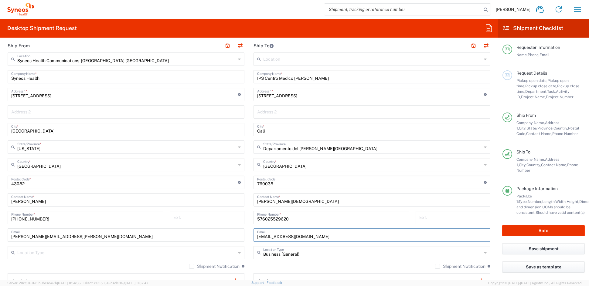
scroll to position [234, 0]
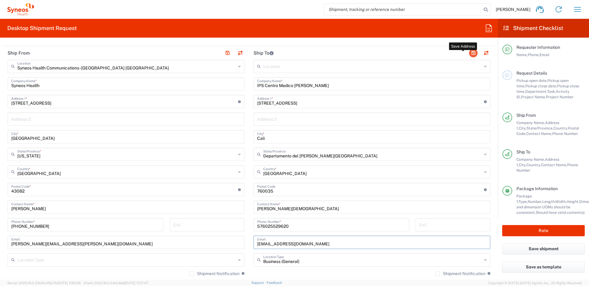
type input "[EMAIL_ADDRESS][DOMAIN_NAME]"
click at [469, 52] on button "button" at bounding box center [473, 53] width 9 height 9
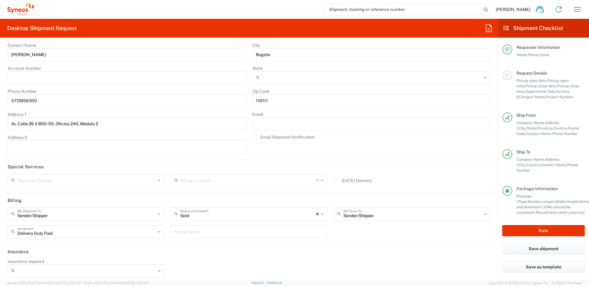
scroll to position [1173, 0]
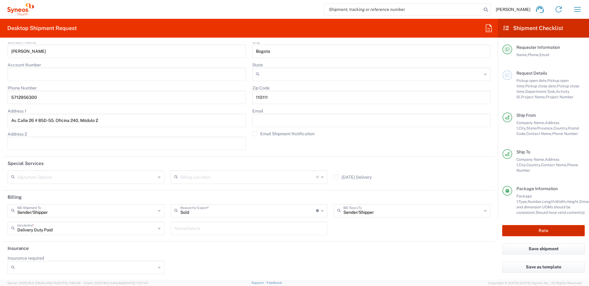
click at [535, 229] on button "Rate" at bounding box center [543, 230] width 83 height 11
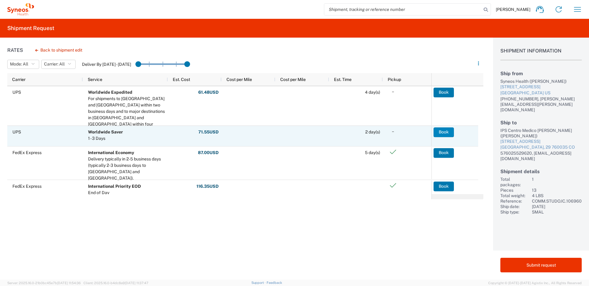
click at [444, 133] on button "Book" at bounding box center [444, 133] width 20 height 10
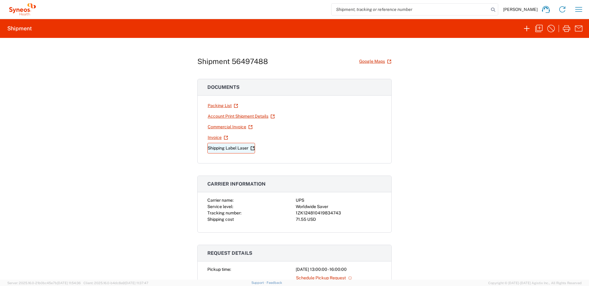
click at [223, 148] on link "Shipping Label Laser" at bounding box center [231, 148] width 48 height 11
click at [537, 27] on icon "button" at bounding box center [539, 29] width 10 height 10
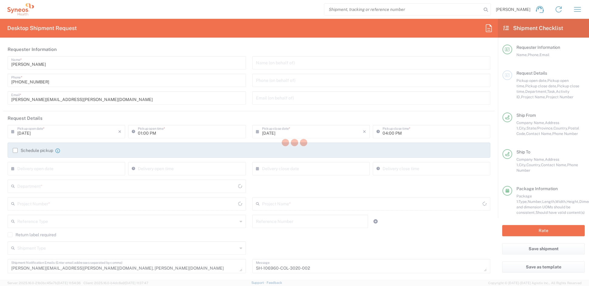
type input "Medium Box"
type input "COMM.STUDO.IC.106960"
type input "[US_STATE]"
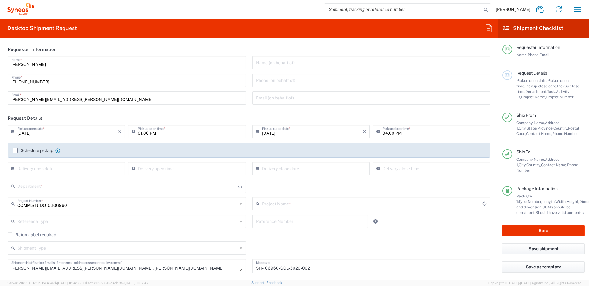
type input "6156"
type input "Syneos.PATENG.22.106960"
click at [74, 95] on input "[PERSON_NAME][EMAIL_ADDRESS][PERSON_NAME][DOMAIN_NAME]" at bounding box center [126, 97] width 231 height 11
drag, startPoint x: 75, startPoint y: 98, endPoint x: -2, endPoint y: 97, distance: 77.4
click at [0, 97] on html "[PERSON_NAME] Home Shipment estimator Shipment tracking Desktop shipment reques…" at bounding box center [294, 143] width 589 height 286
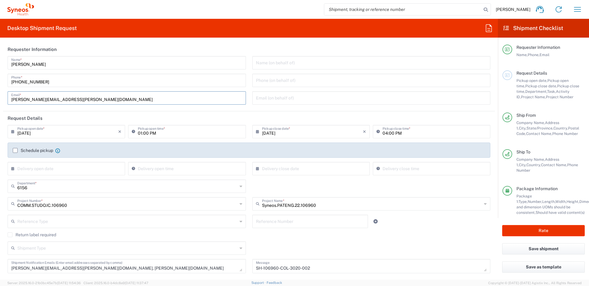
paste input "[PERSON_NAME].[PERSON_NAME]"
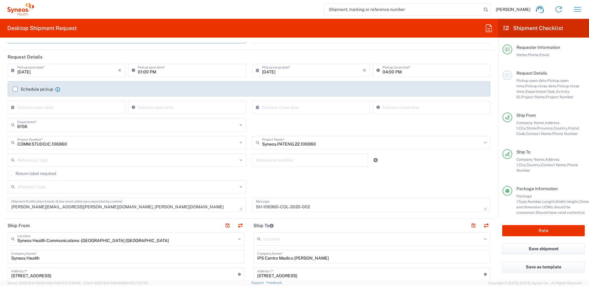
scroll to position [64, 0]
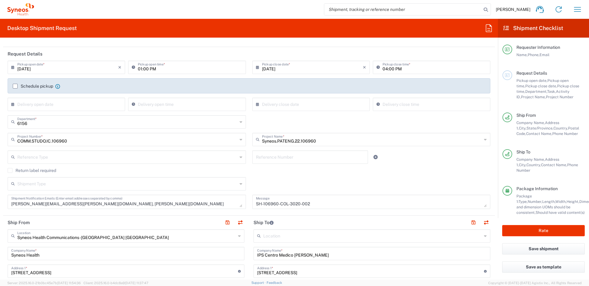
type input "[PERSON_NAME][EMAIL_ADDRESS][PERSON_NAME][DOMAIN_NAME]"
drag, startPoint x: 136, startPoint y: 203, endPoint x: 141, endPoint y: 203, distance: 4.3
click at [137, 203] on textarea "[PERSON_NAME][EMAIL_ADDRESS][PERSON_NAME][DOMAIN_NAME], [PERSON_NAME][DOMAIN_NA…" at bounding box center [126, 202] width 231 height 11
drag, startPoint x: 149, startPoint y: 203, endPoint x: 146, endPoint y: 203, distance: 3.3
click at [146, 203] on textarea "[PERSON_NAME][EMAIL_ADDRESS][PERSON_NAME][DOMAIN_NAME], [PERSON_NAME][DOMAIN_NA…" at bounding box center [126, 202] width 231 height 11
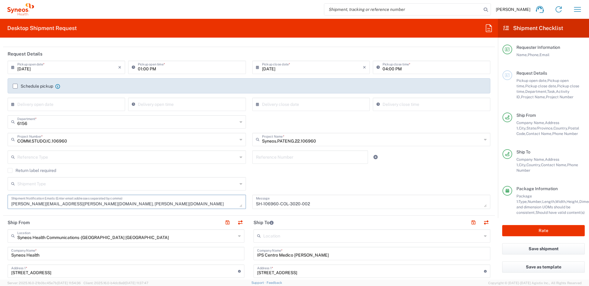
click at [148, 204] on textarea "[PERSON_NAME][EMAIL_ADDRESS][PERSON_NAME][DOMAIN_NAME], [PERSON_NAME][DOMAIN_NA…" at bounding box center [126, 202] width 231 height 11
drag, startPoint x: 149, startPoint y: 204, endPoint x: 89, endPoint y: 205, distance: 60.4
click at [89, 205] on textarea "[PERSON_NAME][EMAIL_ADDRESS][PERSON_NAME][DOMAIN_NAME], [PERSON_NAME][DOMAIN_NA…" at bounding box center [126, 202] width 231 height 11
type textarea "[PERSON_NAME][EMAIL_ADDRESS][PERSON_NAME][DOMAIN_NAME], [DOMAIN_NAME][EMAIL_ADD…"
drag, startPoint x: 271, startPoint y: 205, endPoint x: 222, endPoint y: 205, distance: 49.5
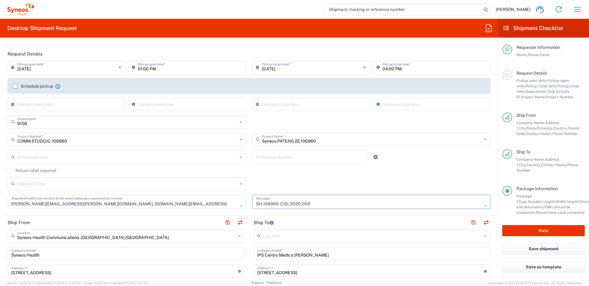
click at [223, 204] on div "[DATE] × Pickup open date * Cancel Apply 01:00 PM Pickup open time * [DATE] × P…" at bounding box center [249, 137] width 489 height 153
paste textarea "03-002"
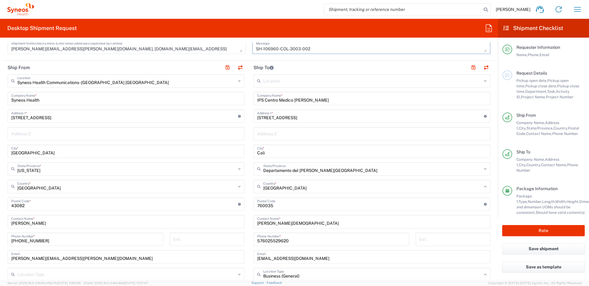
scroll to position [220, 0]
type textarea "SH-106960-COL-3003-002"
drag, startPoint x: 330, startPoint y: 100, endPoint x: 198, endPoint y: 94, distance: 132.8
click at [199, 94] on div "Ship From Syneos Health Communications-[GEOGRAPHIC_DATA] [GEOGRAPHIC_DATA] Loca…" at bounding box center [249, 195] width 492 height 271
paste input "PREVENTIVE CARE"
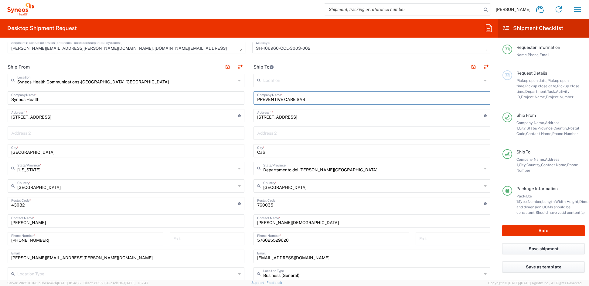
type input "PREVENTIVE CARE SAS"
drag, startPoint x: 345, startPoint y: 117, endPoint x: 228, endPoint y: 115, distance: 117.2
click at [228, 115] on div "Ship From Syneos Health Communications-[GEOGRAPHIC_DATA] [GEOGRAPHIC_DATA] Loca…" at bounding box center [249, 195] width 492 height 271
paste input "1 A No. 11-130 Oficinas 109-205"
type input "[STREET_ADDRESS]"
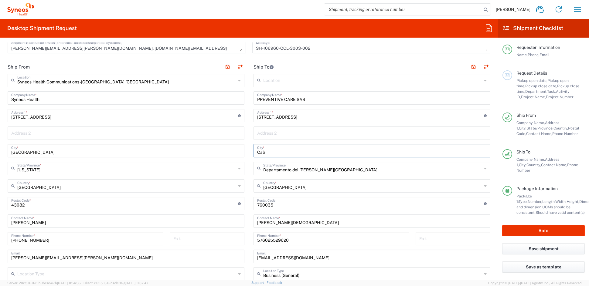
drag, startPoint x: 264, startPoint y: 152, endPoint x: 237, endPoint y: 152, distance: 27.0
click at [239, 152] on div "Ship From Syneos Health Communications-[GEOGRAPHIC_DATA] [GEOGRAPHIC_DATA] Loca…" at bounding box center [249, 195] width 492 height 271
paste input "hia"
type input "Chia"
drag, startPoint x: 277, startPoint y: 205, endPoint x: 244, endPoint y: 204, distance: 32.8
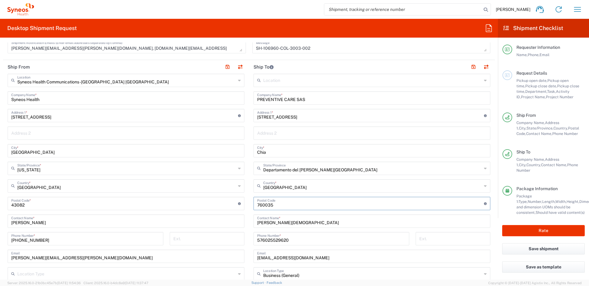
click at [244, 203] on div "Ship From Syneos Health Communications-[GEOGRAPHIC_DATA] [GEOGRAPHIC_DATA] Loca…" at bounding box center [249, 195] width 492 height 271
paste input "250001"
type input "250001"
click at [334, 170] on input "State" at bounding box center [372, 168] width 219 height 11
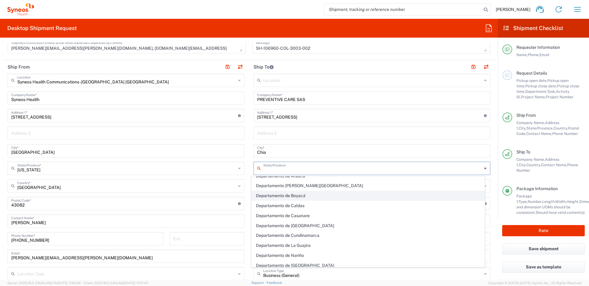
scroll to position [37, 0]
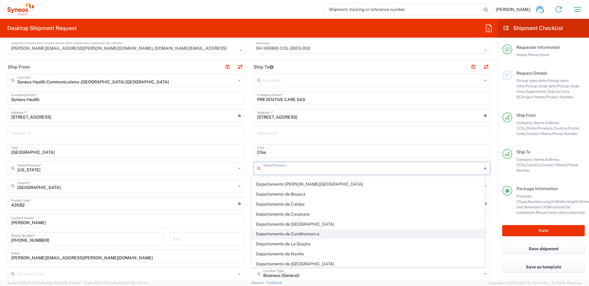
click at [308, 235] on span "Departamento de Cundinamarca" at bounding box center [368, 234] width 233 height 9
type input "Departamento de Cundinamarca"
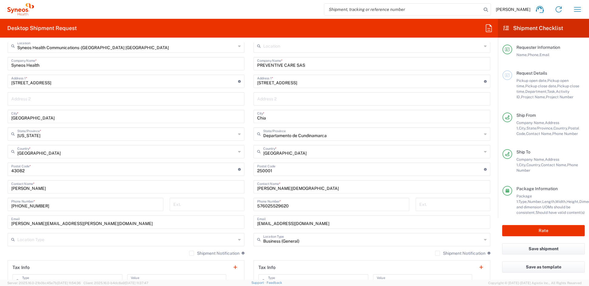
scroll to position [260, 0]
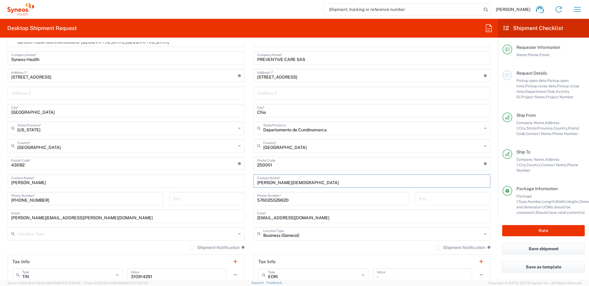
drag, startPoint x: 289, startPoint y: 183, endPoint x: 226, endPoint y: 182, distance: 63.2
click at [226, 182] on div "Ship From Syneos Health Communications-[GEOGRAPHIC_DATA] [GEOGRAPHIC_DATA] Loca…" at bounding box center [249, 155] width 492 height 271
paste input "[PERSON_NAME] del [PERSON_NAME] Z"
type input "[PERSON_NAME] del [PERSON_NAME] Z"
drag, startPoint x: 294, startPoint y: 199, endPoint x: 238, endPoint y: 199, distance: 55.6
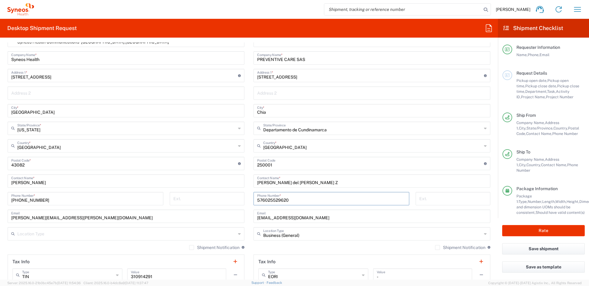
click at [239, 199] on div "Ship From Syneos Health Communications-[GEOGRAPHIC_DATA] [GEOGRAPHIC_DATA] Loca…" at bounding box center [249, 155] width 492 height 271
paste input "601 861 35 03"
click at [283, 199] on input "57 601 861 35 03" at bounding box center [331, 198] width 148 height 11
type input "576018613503"
drag, startPoint x: 315, startPoint y: 219, endPoint x: 219, endPoint y: 216, distance: 96.6
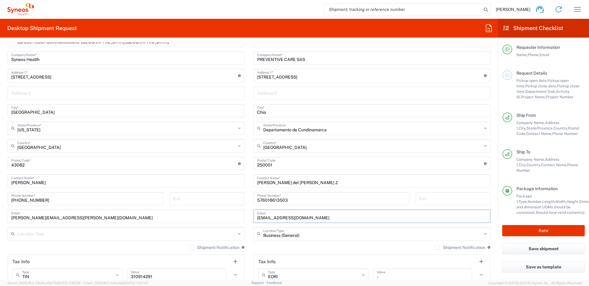
click at [219, 216] on div "Ship From Syneos Health Communications-[GEOGRAPHIC_DATA] [GEOGRAPHIC_DATA] Loca…" at bounding box center [249, 155] width 492 height 271
paste input "mcorrea@saludpreventivecare"
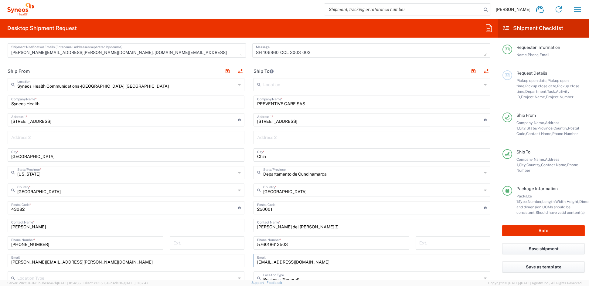
scroll to position [216, 0]
type input "[EMAIL_ADDRESS][DOMAIN_NAME]"
drag, startPoint x: 469, startPoint y: 70, endPoint x: 362, endPoint y: 174, distance: 148.6
click at [469, 70] on button "button" at bounding box center [473, 71] width 9 height 9
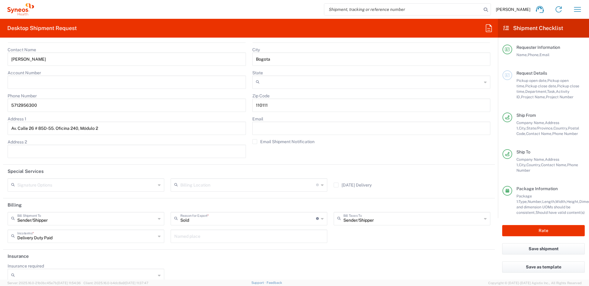
scroll to position [1173, 0]
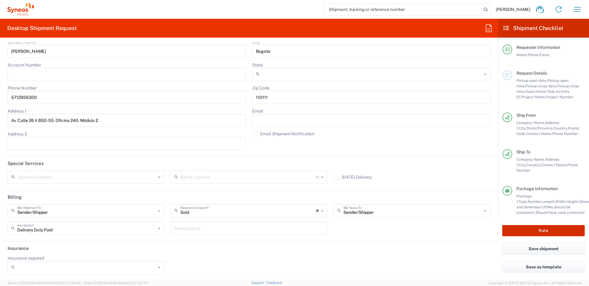
click at [531, 230] on button "Rate" at bounding box center [543, 230] width 83 height 11
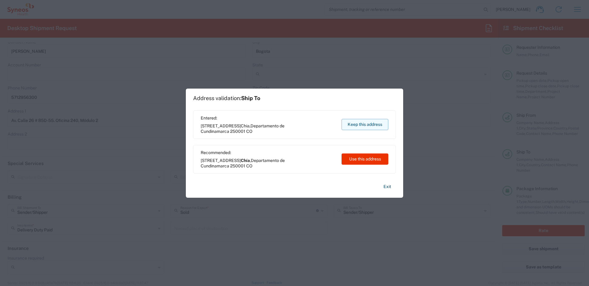
click at [360, 124] on button "Keep this address" at bounding box center [365, 124] width 47 height 11
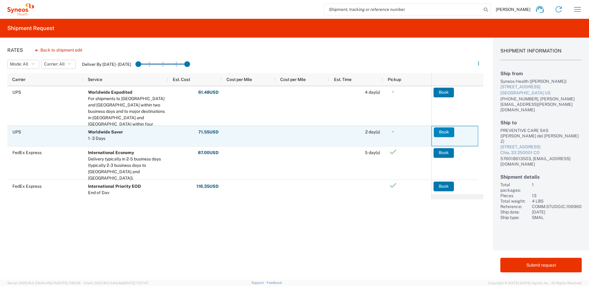
click at [445, 132] on button "Book" at bounding box center [444, 133] width 20 height 10
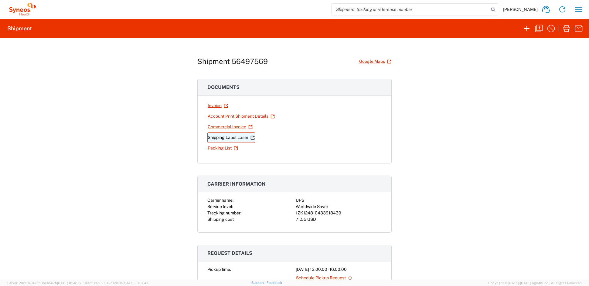
click at [231, 138] on link "Shipping Label Laser" at bounding box center [231, 137] width 48 height 11
